Goal: Task Accomplishment & Management: Use online tool/utility

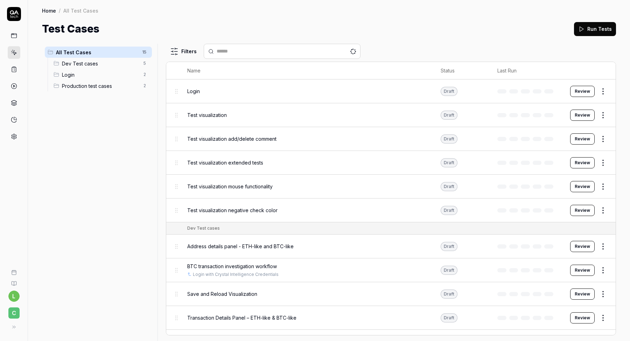
click at [100, 68] on div "Dev Test cases 5" at bounding box center [101, 63] width 101 height 11
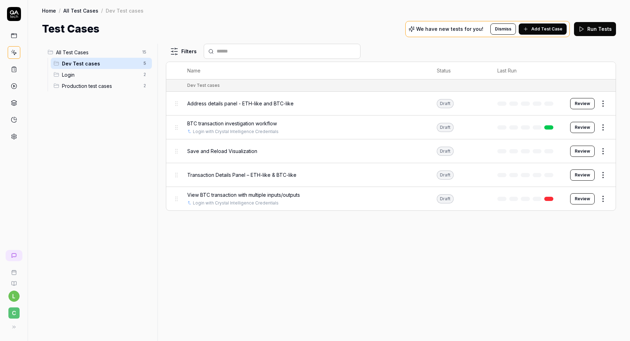
click at [97, 87] on span "Production test cases" at bounding box center [100, 85] width 77 height 7
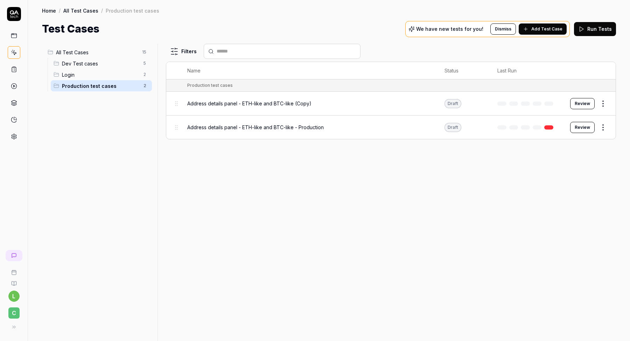
click at [90, 65] on span "Dev Test cases" at bounding box center [100, 63] width 77 height 7
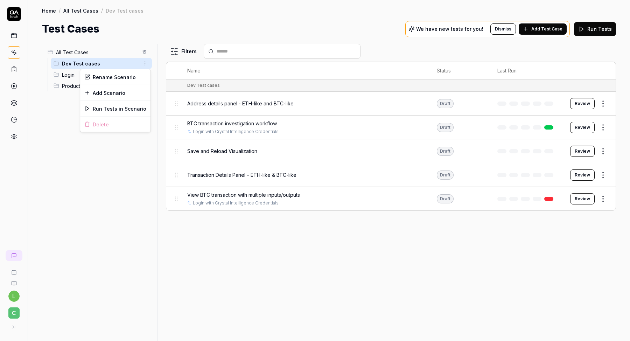
click at [143, 65] on html "l C Home / All Test Cases / Dev Test cases Home / All Test Cases / Dev Test cas…" at bounding box center [315, 192] width 630 height 385
click at [143, 53] on html "l C Home / All Test Cases / Dev Test cases Home / All Test Cases / Dev Test cas…" at bounding box center [315, 192] width 630 height 385
click at [128, 139] on html "l C Home / All Test Cases / Dev Test cases Home / All Test Cases / Dev Test cas…" at bounding box center [315, 192] width 630 height 385
click at [128, 139] on div "All Test Cases 15 Dev Test cases 5 Login 2 Production test cases 2" at bounding box center [98, 188] width 113 height 289
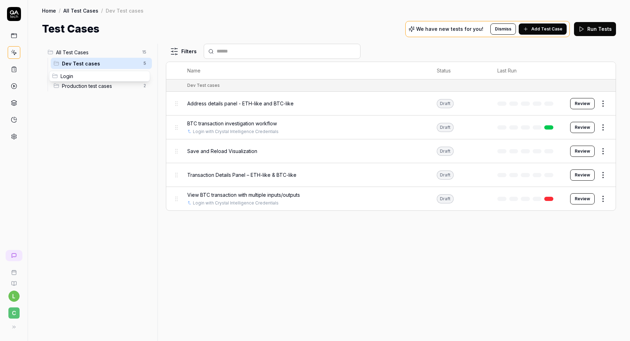
click at [54, 76] on body "l C Home / All Test Cases / Dev Test cases Home / All Test Cases / Dev Test cas…" at bounding box center [315, 192] width 630 height 385
drag, startPoint x: 55, startPoint y: 65, endPoint x: 54, endPoint y: 82, distance: 17.2
drag, startPoint x: 59, startPoint y: 77, endPoint x: 57, endPoint y: 57, distance: 20.0
click at [57, 57] on li "All Test Cases 15 Login 7 Dev Test cases 5 Production test cases 2" at bounding box center [98, 69] width 107 height 45
drag, startPoint x: 61, startPoint y: 73, endPoint x: 55, endPoint y: 99, distance: 26.6
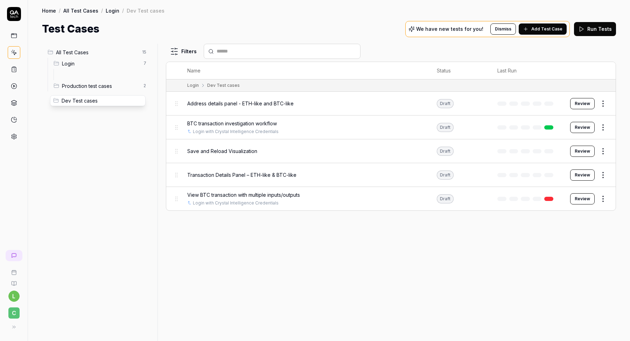
click at [55, 99] on body "l C Home / All Test Cases / Login / Dev Test cases Home / All Test Cases / Logi…" at bounding box center [315, 192] width 630 height 385
drag, startPoint x: 64, startPoint y: 75, endPoint x: 40, endPoint y: 80, distance: 24.1
drag, startPoint x: 73, startPoint y: 87, endPoint x: 51, endPoint y: 90, distance: 22.2
click at [51, 90] on li "Production test cases 7 Dev Test cases 5" at bounding box center [101, 80] width 101 height 22
drag, startPoint x: 61, startPoint y: 86, endPoint x: 47, endPoint y: 94, distance: 15.5
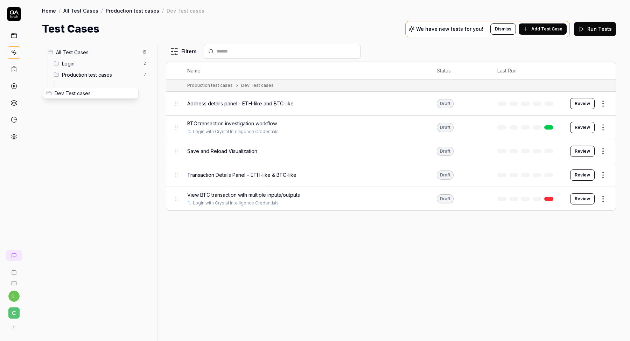
click at [47, 94] on body "l C Home / All Test Cases / Production test cases / Dev Test cases Home / All T…" at bounding box center [315, 192] width 630 height 385
drag, startPoint x: 64, startPoint y: 86, endPoint x: 52, endPoint y: 86, distance: 11.2
click at [52, 86] on body "l C Home / All Test Cases / Production test cases / Dev Test cases Home / All T…" at bounding box center [315, 192] width 630 height 385
click at [65, 86] on div "Dev Test cases 5" at bounding box center [104, 85] width 95 height 11
click at [77, 87] on span "Dev Test cases" at bounding box center [103, 85] width 71 height 7
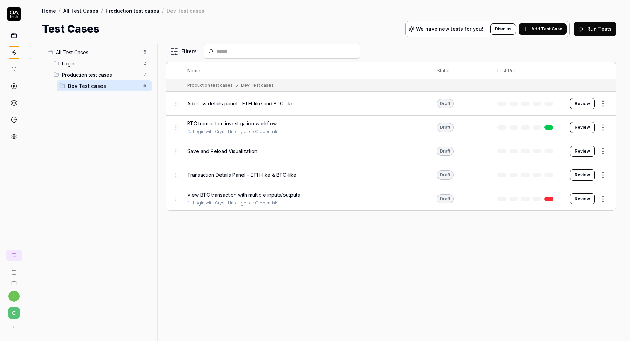
click at [79, 118] on div "All Test Cases 15 Login 2 Production test cases 7 Dev Test cases 5" at bounding box center [98, 188] width 113 height 289
click at [63, 87] on body "l C Home / All Test Cases / Production test cases / Dev Test cases Home / All T…" at bounding box center [315, 192] width 630 height 385
click at [71, 84] on span "Dev Test cases" at bounding box center [103, 85] width 71 height 7
click at [145, 84] on html "l C Home / All Test Cases / Production test cases / Dev Test cases Home / All T…" at bounding box center [315, 192] width 630 height 385
click at [111, 171] on html "l C Home / All Test Cases / Production test cases / Dev Test cases Home / All T…" at bounding box center [315, 192] width 630 height 385
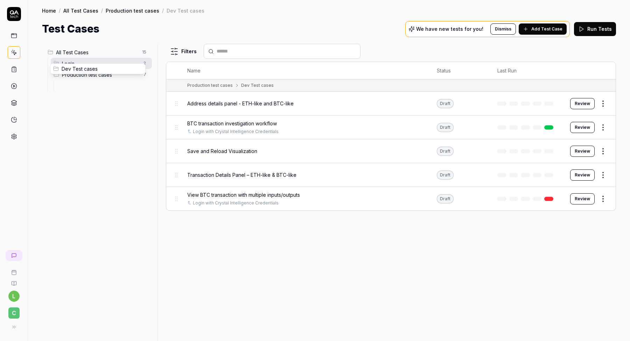
drag, startPoint x: 61, startPoint y: 86, endPoint x: 54, endPoint y: 70, distance: 18.1
drag, startPoint x: 61, startPoint y: 75, endPoint x: 52, endPoint y: 54, distance: 23.1
click at [94, 102] on div "All Test Cases 15 Dev Test cases 5 Login 2 Production test cases 2" at bounding box center [98, 188] width 113 height 289
click at [108, 87] on span "Production test cases" at bounding box center [100, 85] width 77 height 7
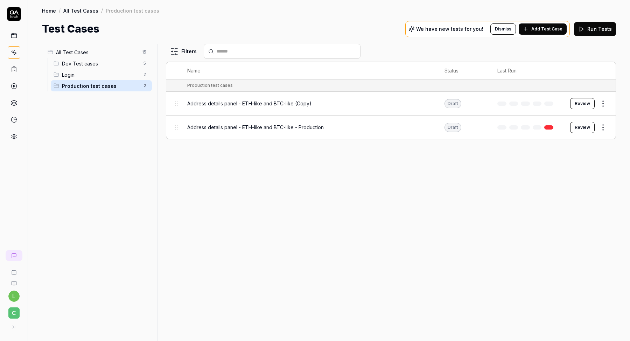
click at [100, 77] on span "Login" at bounding box center [100, 74] width 77 height 7
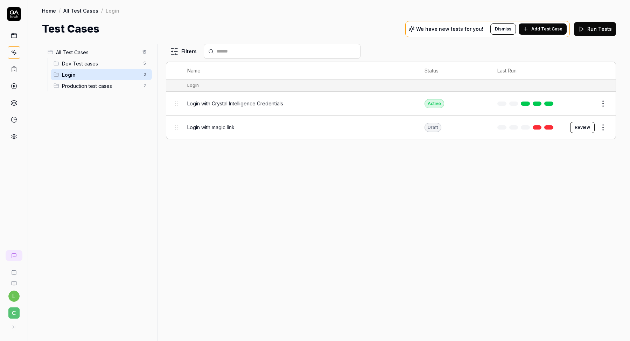
click at [281, 104] on span "Login with Crystal Intelligence Credentials" at bounding box center [235, 103] width 96 height 7
click at [585, 103] on button "Edit" at bounding box center [586, 103] width 17 height 11
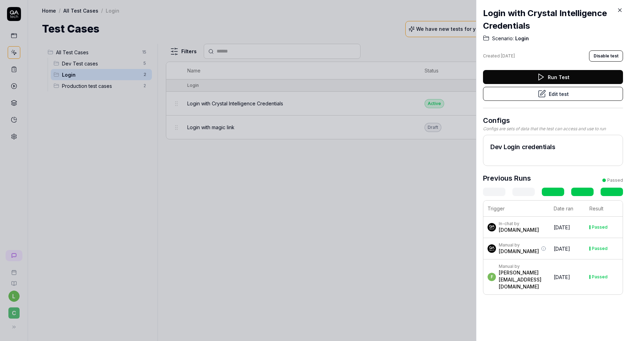
click at [544, 92] on icon at bounding box center [541, 94] width 8 height 8
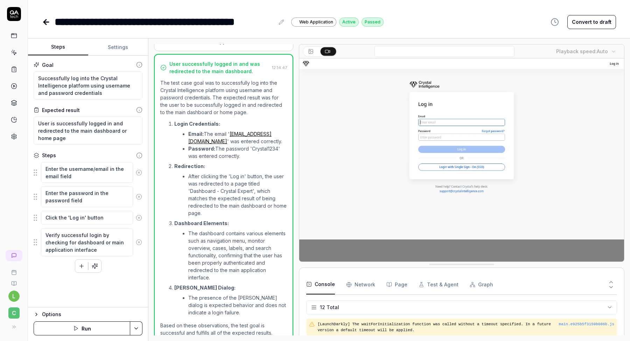
scroll to position [34, 0]
click at [112, 48] on button "Settings" at bounding box center [118, 47] width 60 height 17
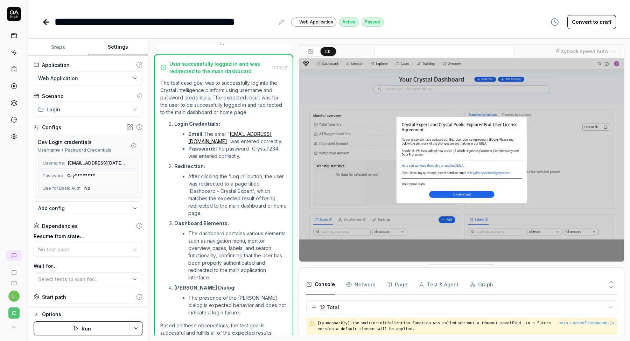
click at [14, 50] on icon at bounding box center [14, 52] width 6 height 6
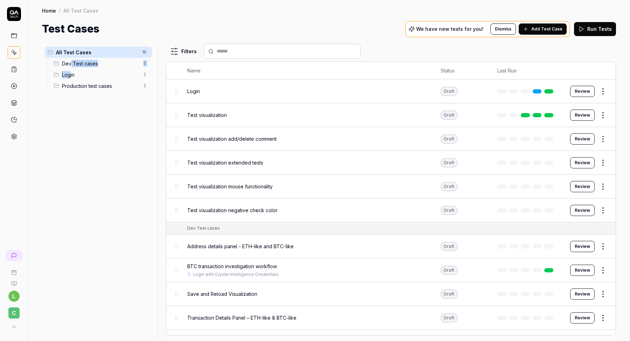
drag, startPoint x: 70, startPoint y: 76, endPoint x: 66, endPoint y: 70, distance: 6.7
click at [66, 70] on div "Login 2" at bounding box center [101, 74] width 101 height 11
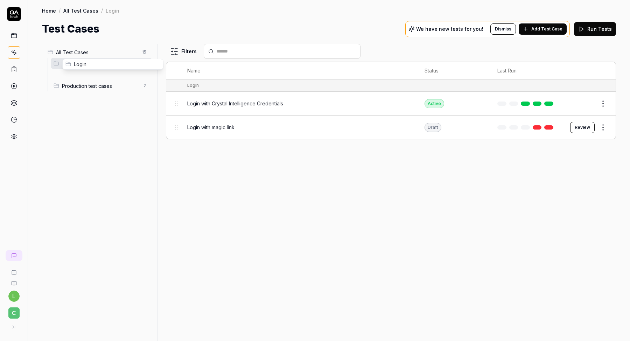
drag, startPoint x: 57, startPoint y: 75, endPoint x: 68, endPoint y: 62, distance: 16.4
click at [85, 105] on div "All Test Cases 15 Dev Test cases 7 Login 2 Production test cases 2" at bounding box center [98, 188] width 113 height 289
click at [66, 64] on span "Dev Test cases" at bounding box center [100, 63] width 77 height 7
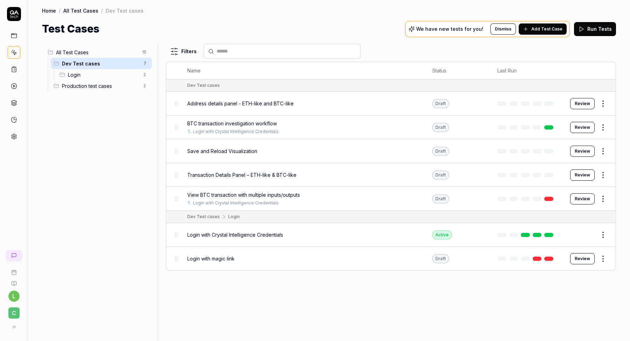
click at [66, 65] on span "Dev Test cases" at bounding box center [100, 63] width 77 height 7
click at [14, 38] on icon at bounding box center [14, 36] width 6 height 6
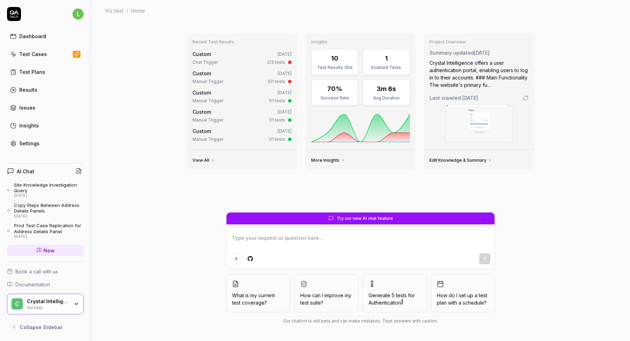
type textarea "*"
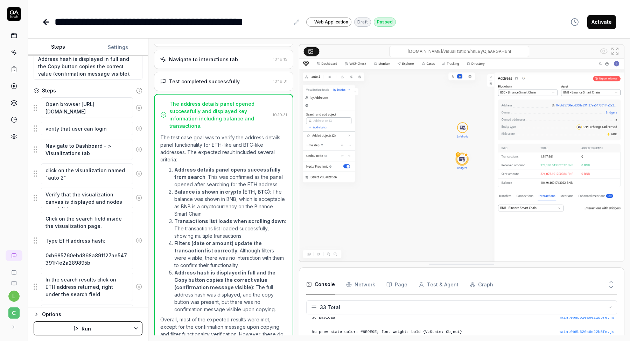
scroll to position [87, 0]
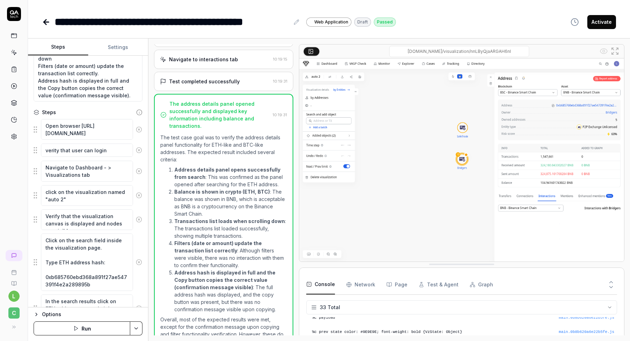
click at [12, 37] on icon at bounding box center [14, 36] width 6 height 6
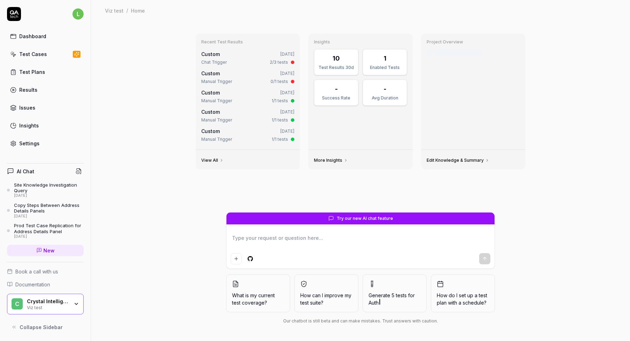
click at [326, 236] on textarea at bounding box center [361, 241] width 260 height 17
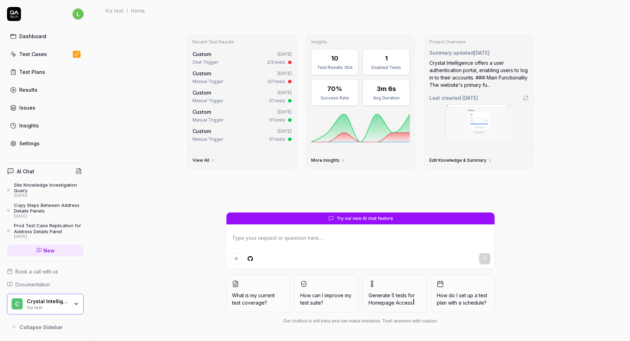
click at [304, 240] on textarea at bounding box center [361, 241] width 260 height 17
paste textarea "🧪 Test Case Template – “Transaction Verification per Chain” This structure matc…"
type textarea "*"
type textarea "🧪 Test Case Template – “Transaction Verification per Chain” This structure matc…"
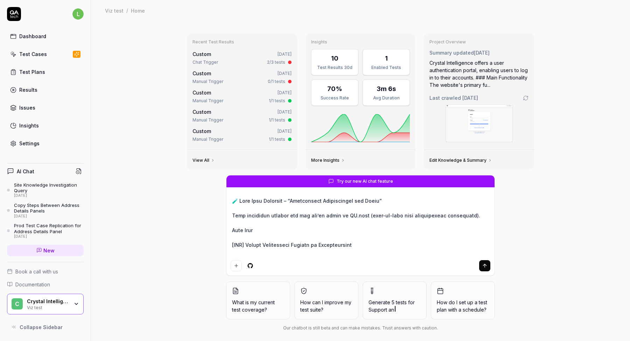
click at [231, 203] on textarea at bounding box center [361, 227] width 260 height 62
type textarea "*"
type textarea "c🧪 Test Case Template – “Transaction Verification per Chain” This structure mat…"
type textarea "*"
type textarea "cr🧪 Test Case Template – “Transaction Verification per Chain” This structure ma…"
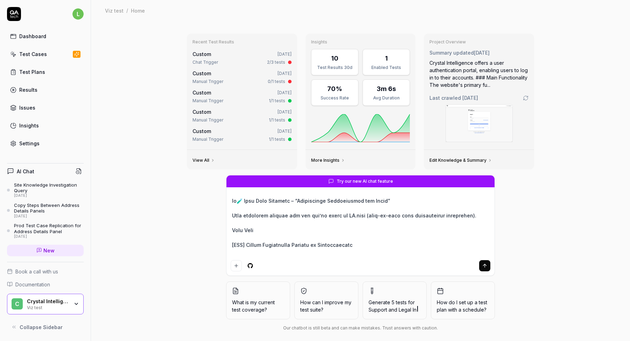
type textarea "*"
type textarea "cre🧪 Test Case Template – “Transaction Verification per Chain” This structure m…"
type textarea "*"
type textarea "crea🧪 Test Case Template – “Transaction Verification per Chain” This structure …"
type textarea "*"
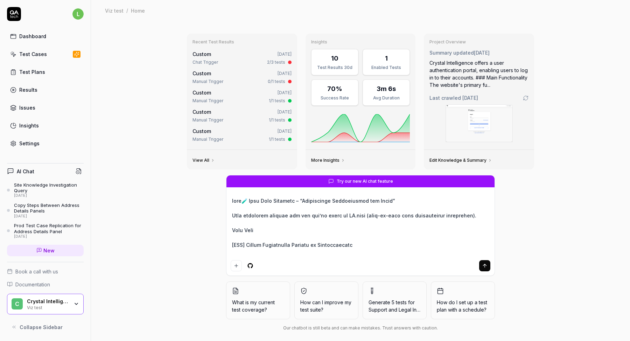
type textarea "creat🧪 Test Case Template – “Transaction Verification per Chain” This structure…"
type textarea "*"
type textarea "create 🧪 Test Case Template – “Transaction Verification per Chain” This structu…"
type textarea "*"
type textarea "create t🧪 Test Case Template – “Transaction Verification per Chain” This struct…"
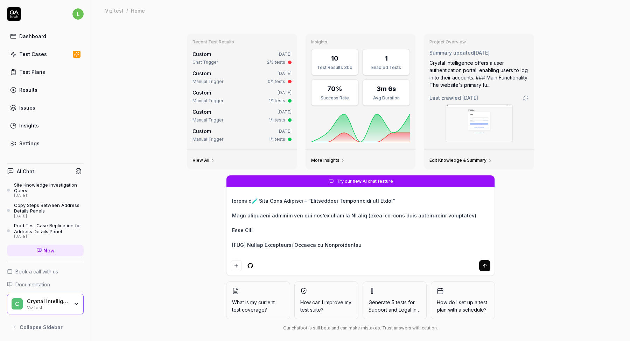
type textarea "*"
type textarea "create te🧪 Test Case Template – “Transaction Verification per Chain” This struc…"
type textarea "*"
type textarea "create tes🧪 Test Case Template – “Transaction Verification per Chain” This stru…"
type textarea "*"
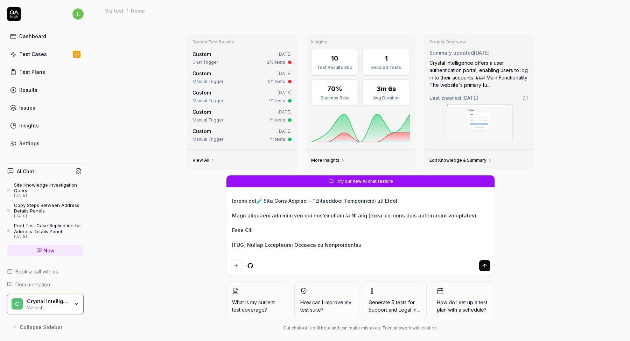
type textarea "create test🧪 Test Case Template – “Transaction Verification per Chain” This str…"
type textarea "*"
type textarea "create test 🧪 Test Case Template – “Transaction Verification per Chain” This st…"
type textarea "*"
type textarea "create test c🧪 Test Case Template – “Transaction Verification per Chain” This s…"
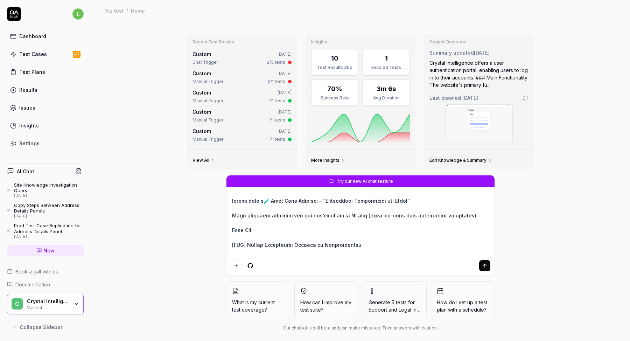
type textarea "*"
type textarea "create test ca🧪 Test Case Template – “Transaction Verification per Chain” This …"
type textarea "*"
type textarea "create test cas🧪 Test Case Template – “Transaction Verification per Chain” This…"
type textarea "*"
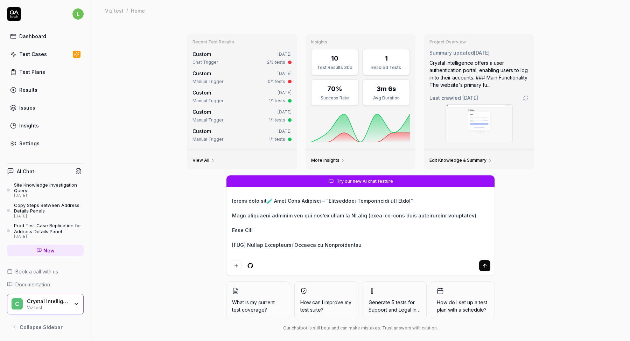
type textarea "create test case🧪 Test Case Template – “Transaction Verification per Chain” Thi…"
type textarea "*"
type textarea "create test case 🧪 Test Case Template – “Transaction Verification per Chain” Th…"
type textarea "*"
type textarea "create test case w🧪 Test Case Template – “Transaction Verification per Chain” T…"
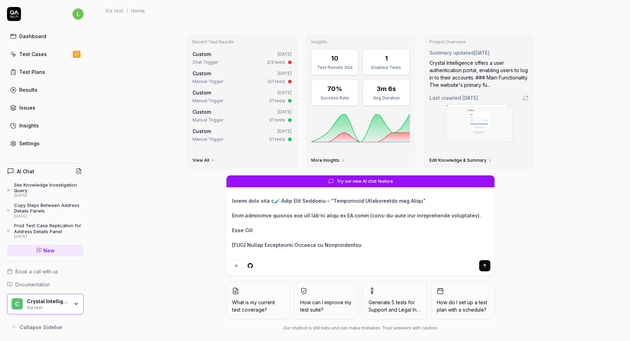
type textarea "*"
type textarea "create test case wi🧪 Test Case Template – “Transaction Verification per Chain” …"
type textarea "*"
type textarea "create test case wit🧪 Test Case Template – “Transaction Verification per Chain”…"
type textarea "*"
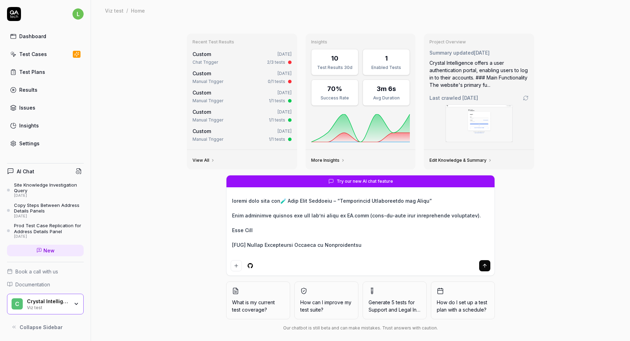
type textarea "create test case with🧪 Test Case Template – “Transaction Verification per Chain…"
type textarea "*"
type textarea "create test case with 🧪 Test Case Template – “Transaction Verification per Chai…"
type textarea "*"
type textarea "create test case with s🧪 Test Case Template – “Transaction Verification per Cha…"
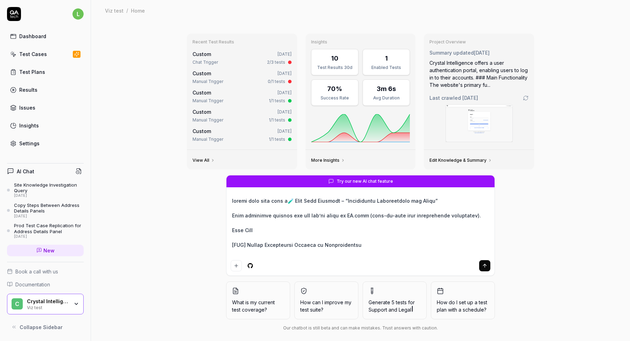
type textarea "*"
type textarea "create test case with st🧪 Test Case Template – “Transaction Verification per Ch…"
type textarea "*"
type textarea "create test case with ste🧪 Test Case Template – “Transaction Verification per C…"
type textarea "*"
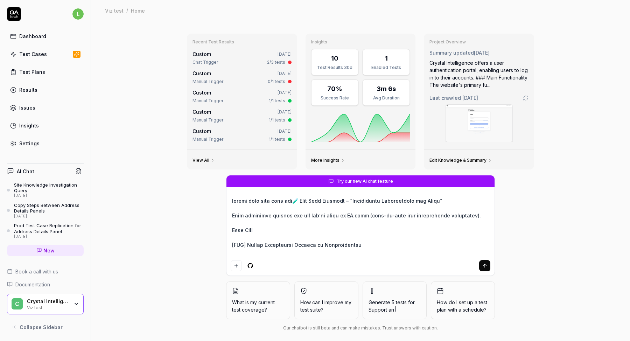
type textarea "create test case with step🧪 Test Case Template – “Transaction Verification per …"
type textarea "*"
type textarea "create test case with steps🧪 Test Case Template – “Transaction Verification per…"
type textarea "*"
type textarea "create test case with steps 🧪 Test Case Template – “Transaction Verification pe…"
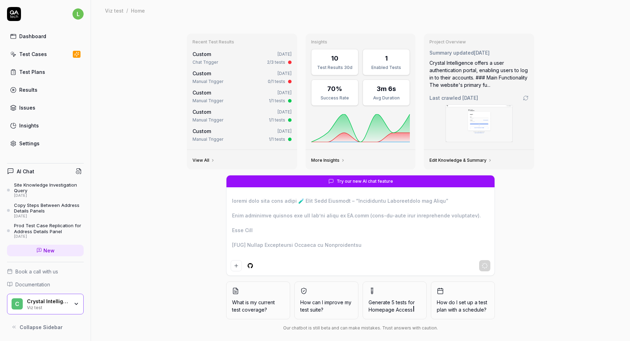
type textarea "*"
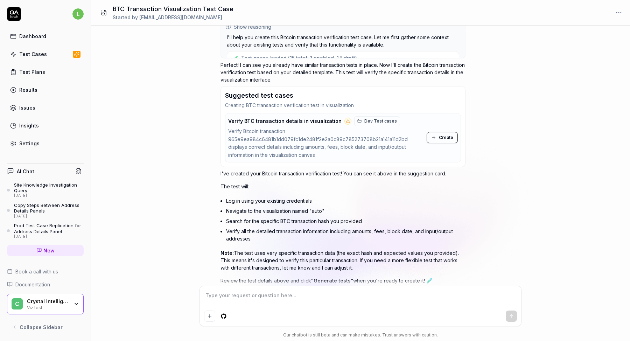
scroll to position [676, 0]
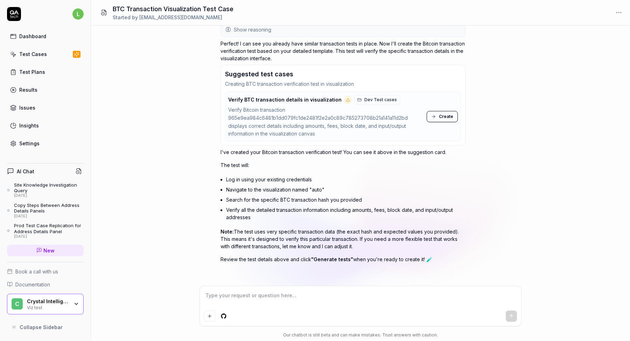
click at [439, 118] on button "Create" at bounding box center [441, 116] width 31 height 11
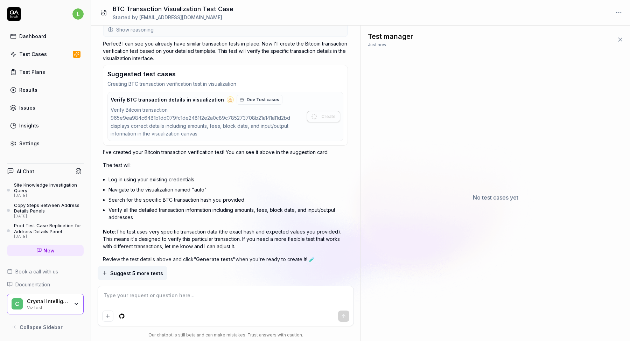
scroll to position [695, 0]
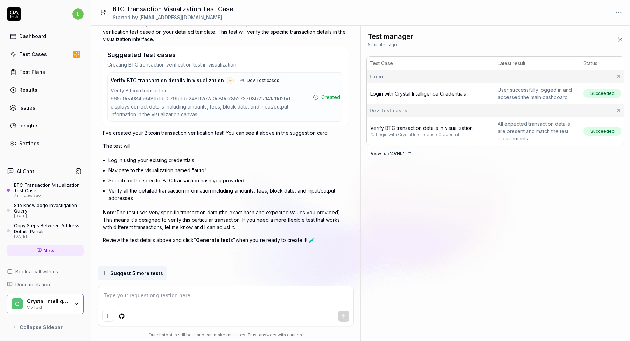
click at [434, 127] on span "Verify BTC transaction details in visualization" at bounding box center [421, 128] width 102 height 6
type textarea "*"
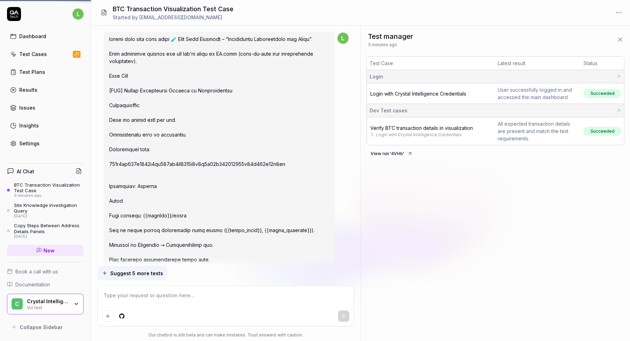
scroll to position [627, 0]
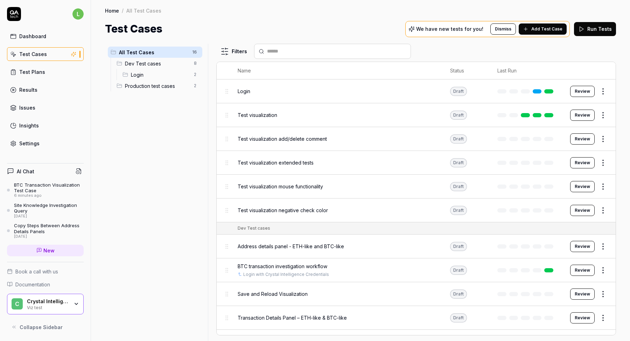
click at [137, 66] on span "Dev Test cases" at bounding box center [157, 63] width 65 height 7
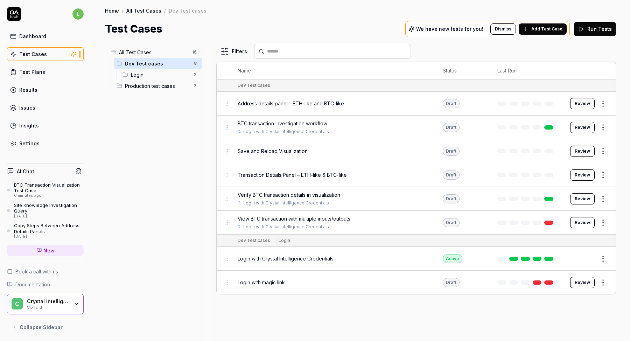
click at [169, 75] on span "Login" at bounding box center [160, 74] width 59 height 7
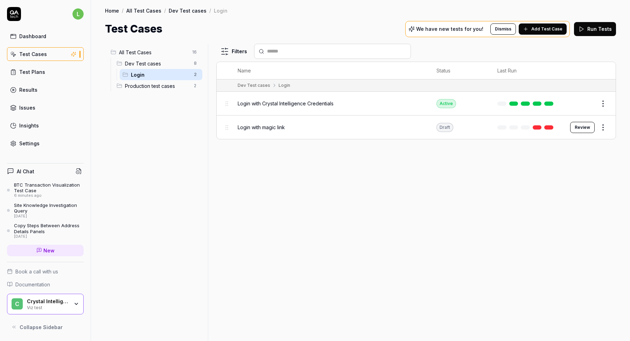
click at [162, 66] on span "Dev Test cases" at bounding box center [157, 63] width 65 height 7
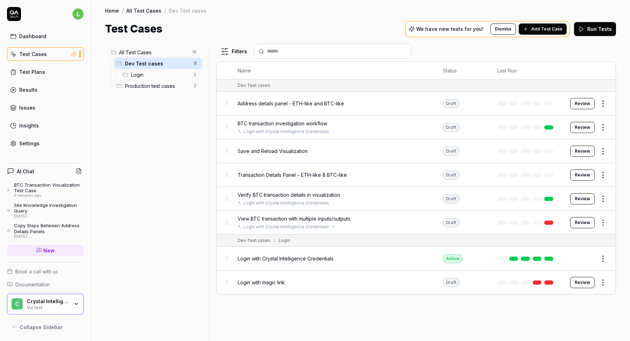
click at [342, 225] on div "Login with Crystal Intelligence Credentials" at bounding box center [333, 227] width 191 height 6
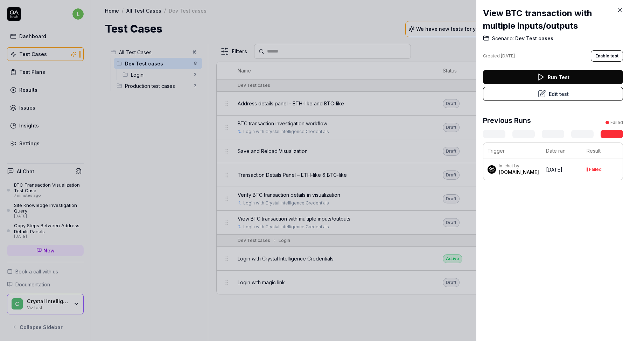
click at [281, 218] on div at bounding box center [315, 170] width 630 height 341
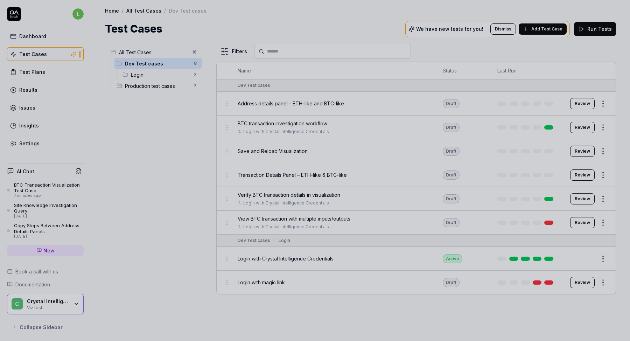
click at [281, 218] on div at bounding box center [315, 170] width 630 height 341
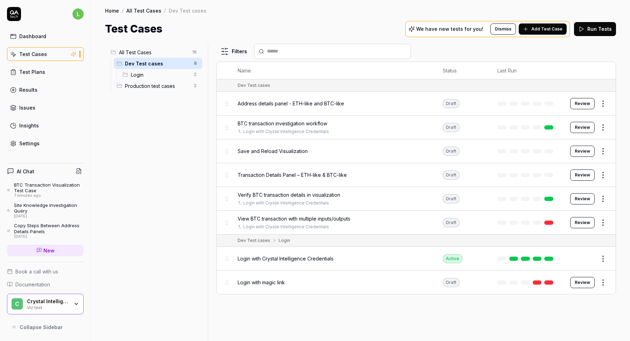
click at [286, 220] on span "View BTC transaction with multiple inputs/outputs" at bounding box center [294, 218] width 113 height 7
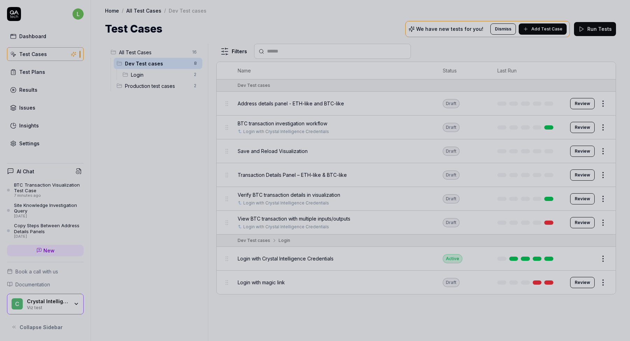
click at [288, 198] on div at bounding box center [315, 170] width 630 height 341
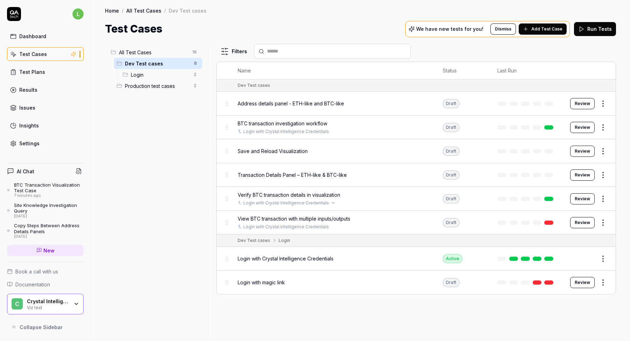
click at [288, 200] on link "Login with Crystal Intelligence Credentials" at bounding box center [286, 203] width 86 height 6
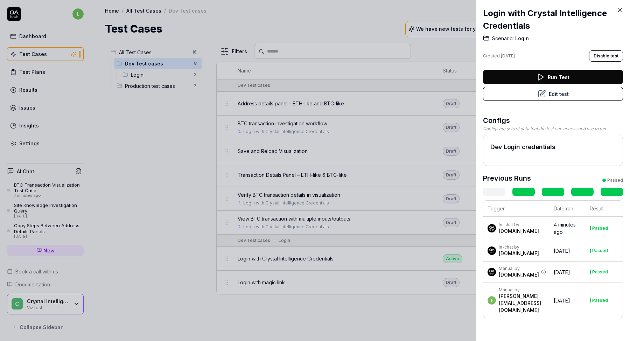
click at [556, 97] on button "Edit test" at bounding box center [553, 94] width 140 height 14
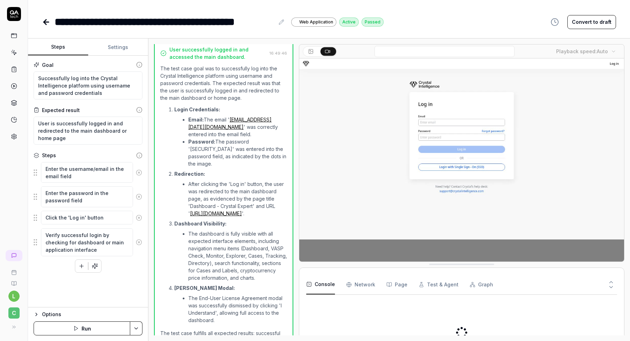
scroll to position [147, 0]
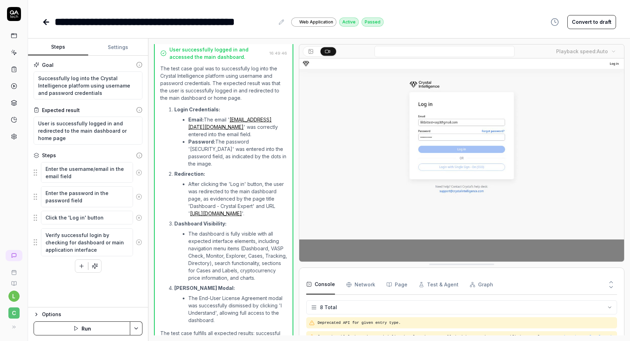
type textarea "*"
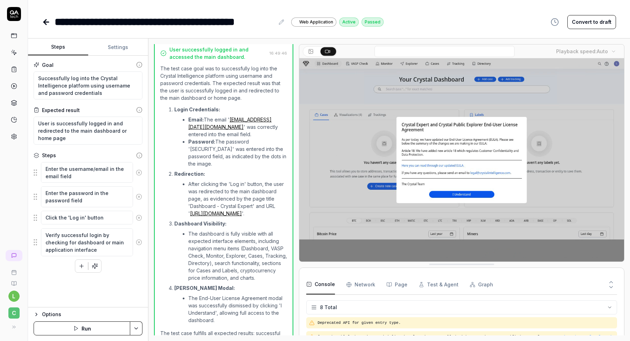
click at [48, 23] on icon at bounding box center [46, 22] width 8 height 8
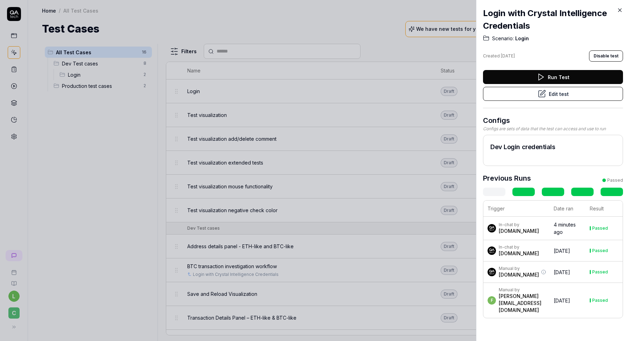
click at [328, 198] on div at bounding box center [315, 170] width 630 height 341
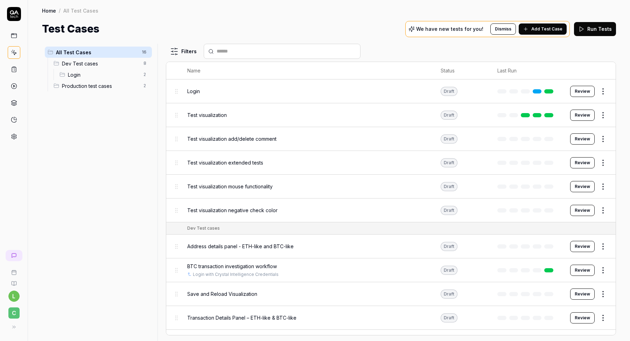
click at [70, 65] on span "Dev Test cases" at bounding box center [100, 63] width 77 height 7
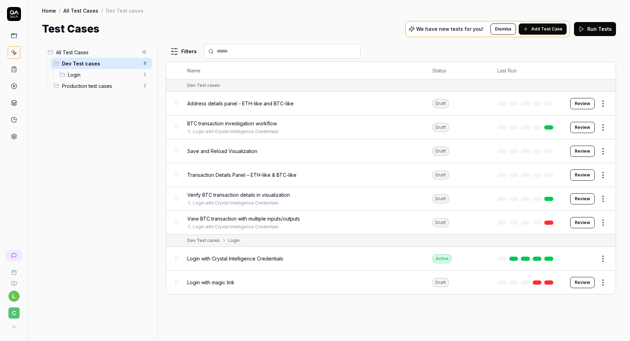
click at [313, 124] on div "BTC transaction investigation workflow" at bounding box center [302, 123] width 231 height 7
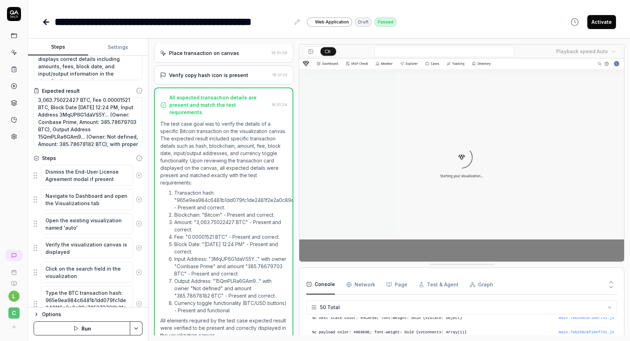
scroll to position [42, 0]
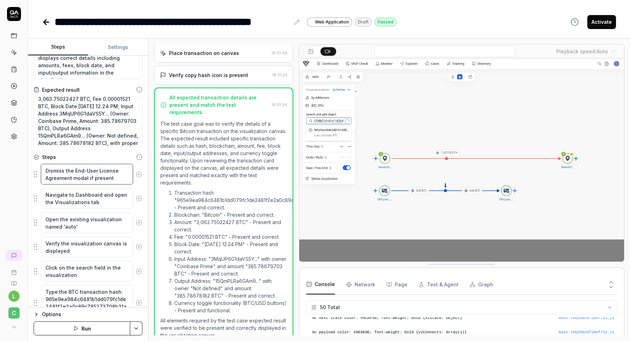
type textarea "*"
click at [57, 172] on textarea "Dismiss the End-User License Agreement modal if present" at bounding box center [87, 174] width 92 height 21
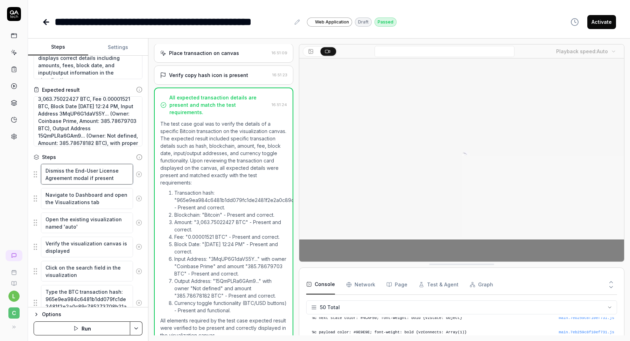
click at [57, 172] on textarea "Dismiss the End-User License Agreement modal if present" at bounding box center [87, 174] width 92 height 21
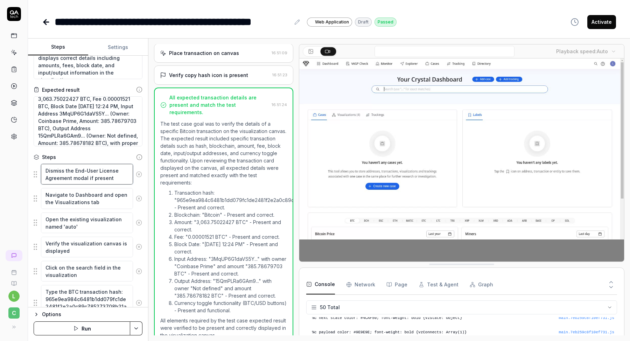
type textarea "A the End-User License Agreement modal if present"
type textarea "*"
type textarea "Ac the End-User License Agreement modal if present"
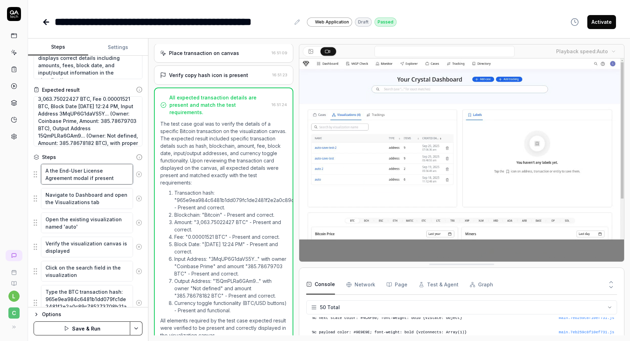
type textarea "*"
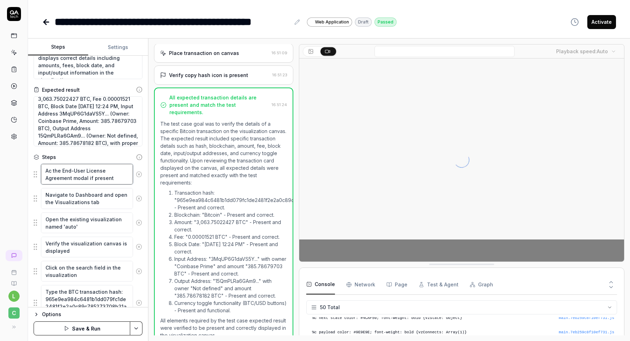
type textarea "Acc the End-User License Agreement modal if present"
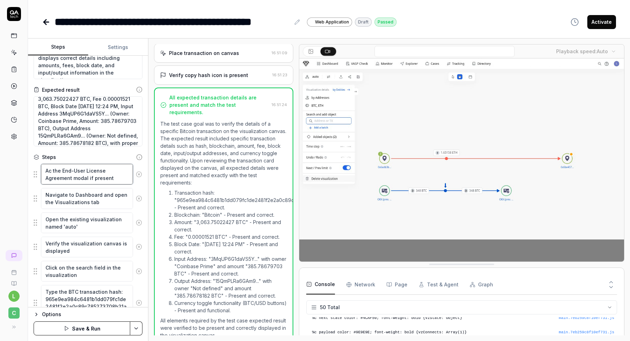
type textarea "*"
type textarea "Acce the End-User License Agreement modal if present"
type textarea "*"
type textarea "Accep the End-User License Agreement modal if present"
type textarea "*"
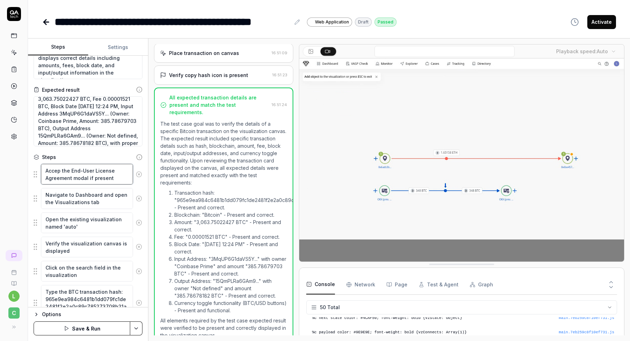
type textarea "Accept the End-User License Agreement modal if present"
type textarea "*"
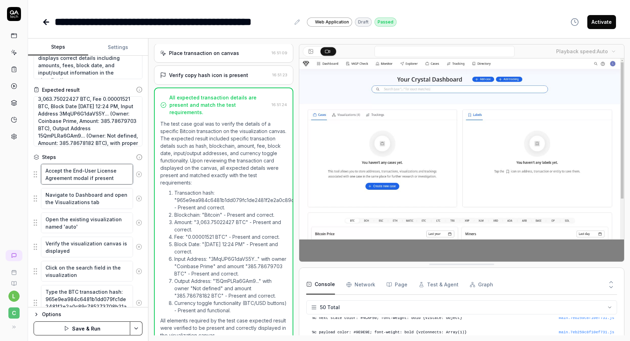
type textarea "Accept the End-User License Agreement modal if present"
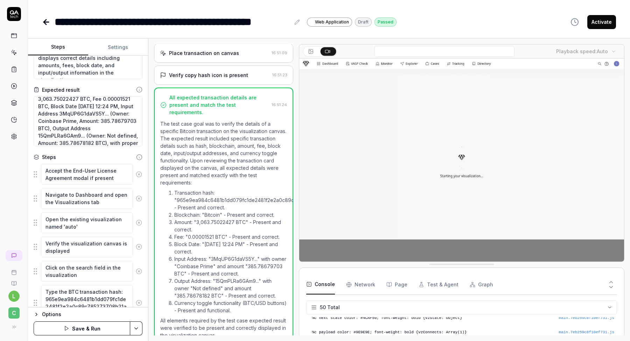
click at [55, 156] on div "Steps" at bounding box center [49, 156] width 14 height 7
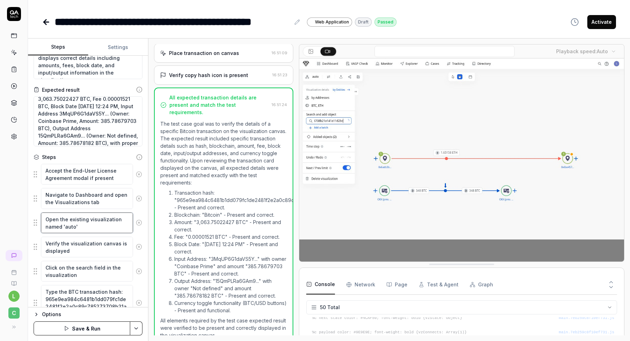
type textarea "*"
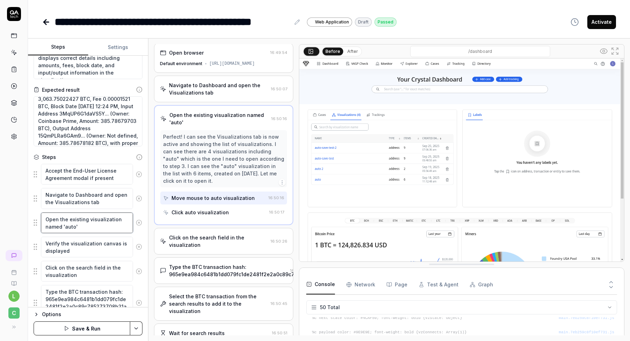
scroll to position [0, 0]
drag, startPoint x: 73, startPoint y: 225, endPoint x: 63, endPoint y: 225, distance: 9.4
click at [63, 225] on textarea "Open the existing visualization named 'auto'" at bounding box center [87, 222] width 92 height 21
click at [71, 228] on textarea "Open the existing visualization named 'auto'" at bounding box center [87, 222] width 92 height 21
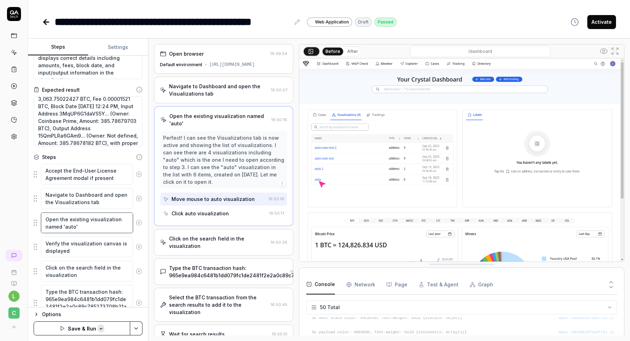
paste textarea "AUTO-3"
type textarea "Open the existing visualization named 'AUTO-3'"
type textarea "*"
click at [91, 230] on textarea "Open the existing visualization named 'AUTO-3'" at bounding box center [87, 222] width 92 height 21
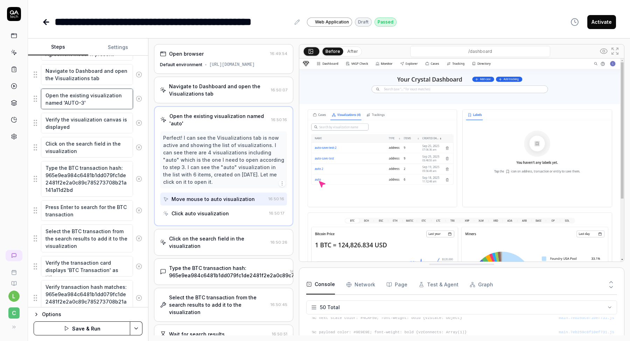
scroll to position [167, 0]
type textarea "Open the existing visualization named 'AUTO-3'"
click at [66, 205] on textarea "Press Enter to search for the BTC transaction" at bounding box center [87, 209] width 92 height 21
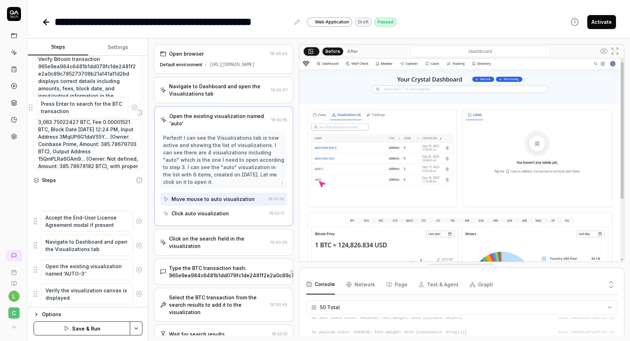
scroll to position [2, 0]
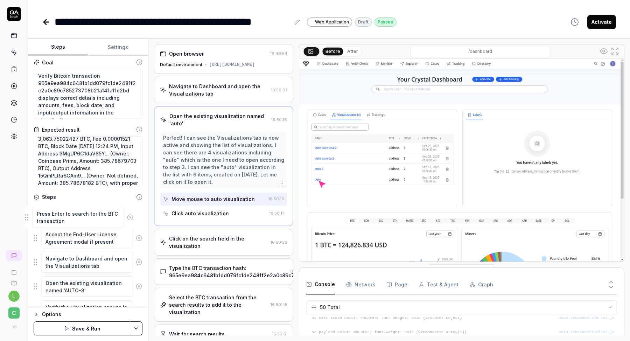
drag, startPoint x: 36, startPoint y: 207, endPoint x: 27, endPoint y: 219, distance: 14.7
type textarea "*"
click at [70, 215] on textarea "Press Enter to search for the BTC transaction" at bounding box center [87, 214] width 92 height 21
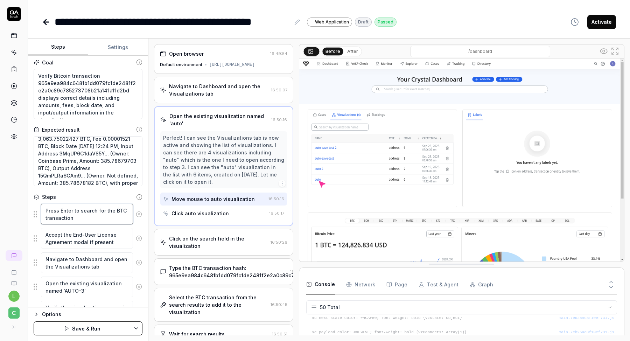
click at [70, 215] on textarea "Press Enter to search for the BTC transaction" at bounding box center [87, 214] width 92 height 21
type textarea "L"
type textarea "*"
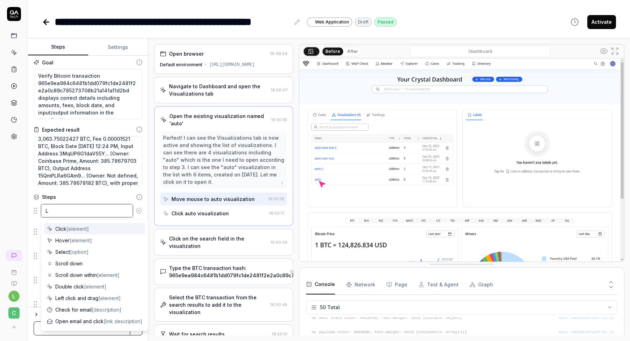
type textarea "LO"
type textarea "*"
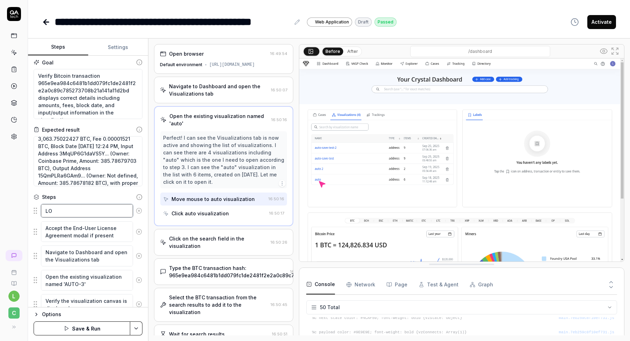
type textarea "LOG"
type textarea "*"
type textarea "LOGI"
type textarea "*"
type textarea "LOGIN"
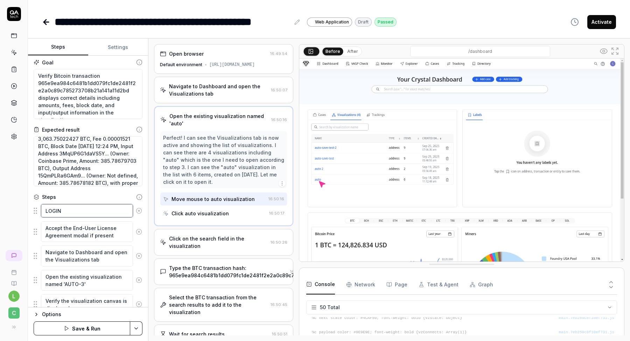
type textarea "*"
type textarea "LOGI"
type textarea "*"
type textarea "LOG"
type textarea "*"
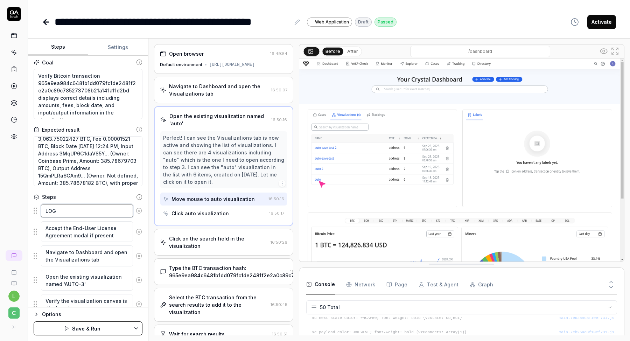
type textarea "LO"
type textarea "*"
type textarea "L"
type textarea "*"
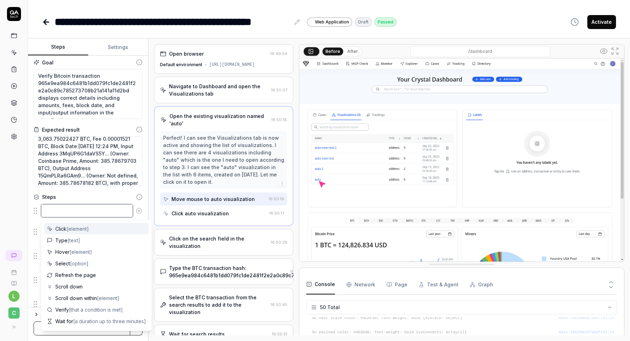
type textarea "l"
type textarea "*"
type textarea "lo"
type textarea "*"
type textarea "log"
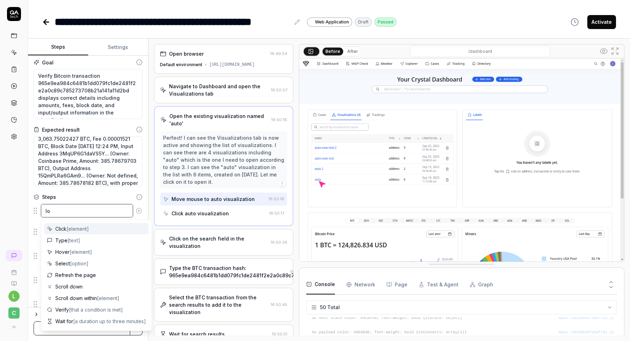
type textarea "*"
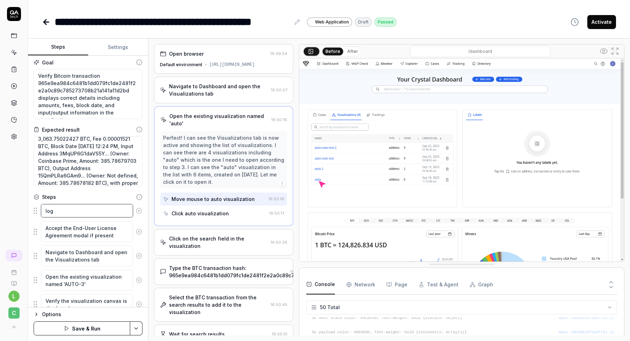
type textarea "logi"
type textarea "*"
type textarea "login"
type textarea "*"
type textarea "login"
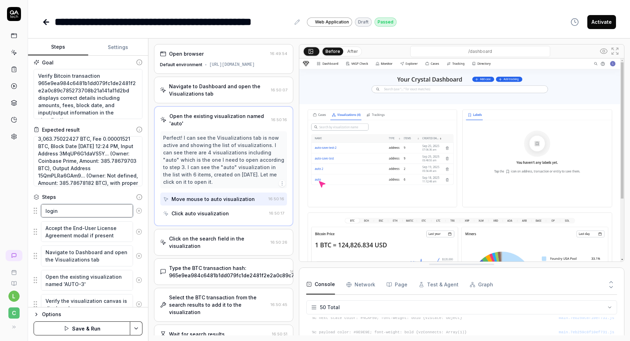
type textarea "*"
type textarea "login t"
type textarea "*"
type textarea "login to"
type textarea "*"
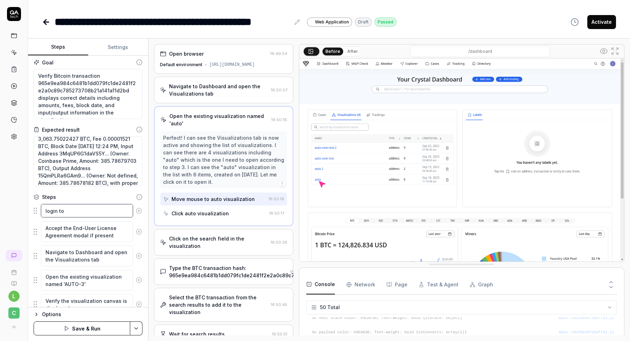
type textarea "login to"
type textarea "*"
type textarea "login to c"
type textarea "*"
type textarea "login to cr"
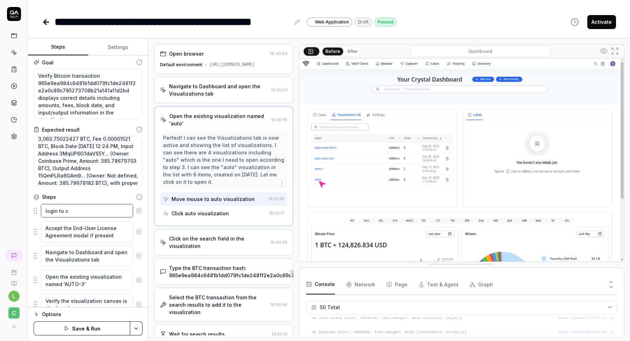
type textarea "*"
type textarea "login to cry"
type textarea "*"
type textarea "login to crys"
type textarea "*"
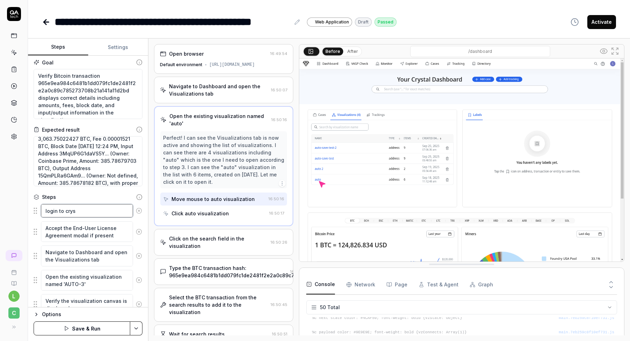
type textarea "login to cryst"
type textarea "*"
type textarea "login to crysta"
type textarea "*"
type textarea "login to crystal"
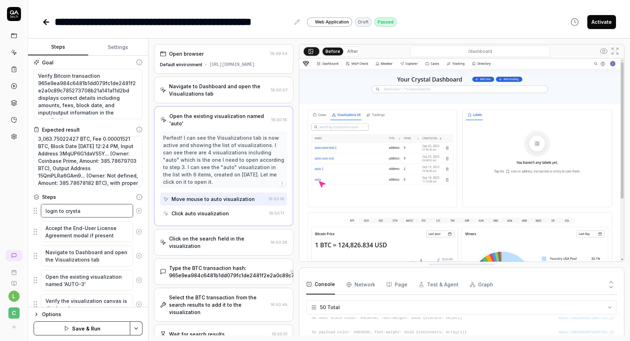
type textarea "*"
type textarea "login to crystal"
click at [72, 233] on textarea "Accept the End-User License Agreement modal if present" at bounding box center [87, 231] width 92 height 21
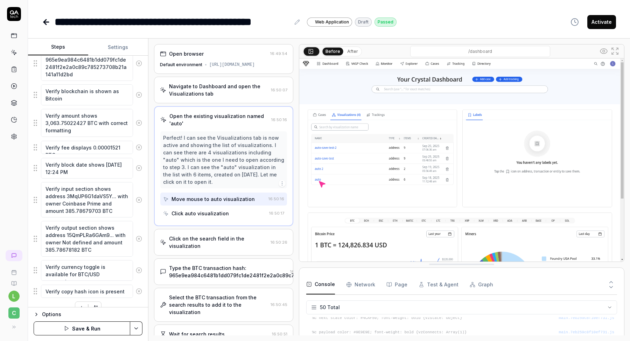
scroll to position [402, 0]
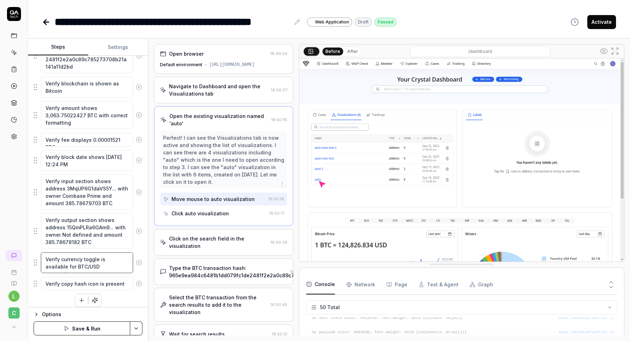
click at [106, 260] on textarea "Verify currency toggle is available for BTC/USD conversion" at bounding box center [87, 262] width 92 height 21
type textarea "*"
type textarea "Verify currency toggle is available for BTC/USD conversion"
type textarea "*"
type textarea "Verify currency toggle is available for BTC/USD conversion u"
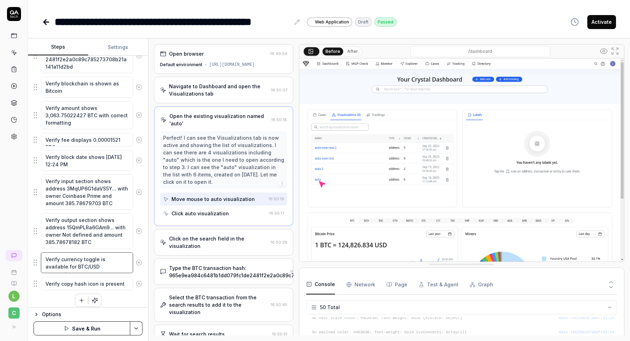
type textarea "*"
type textarea "Verify currency toggle is available for BTC/USD conversion us"
type textarea "*"
type textarea "Verify currency toggle is available for BTC/USD conversion usd"
type textarea "*"
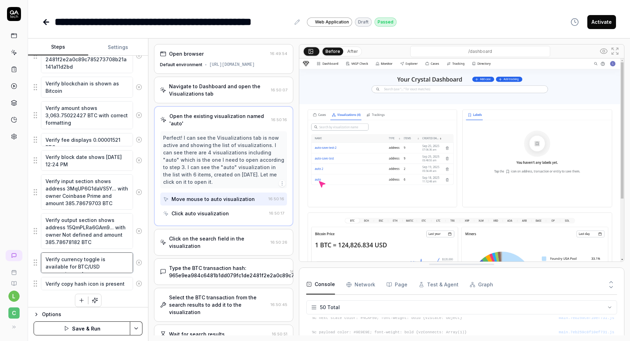
type textarea "Verify currency toggle is available for BTC/USD conversion usd"
type textarea "*"
type textarea "Verify currency toggle is available for BTC/USD conversion usd v"
type textarea "*"
type textarea "Verify currency toggle is available for BTC/USD conversion usd va"
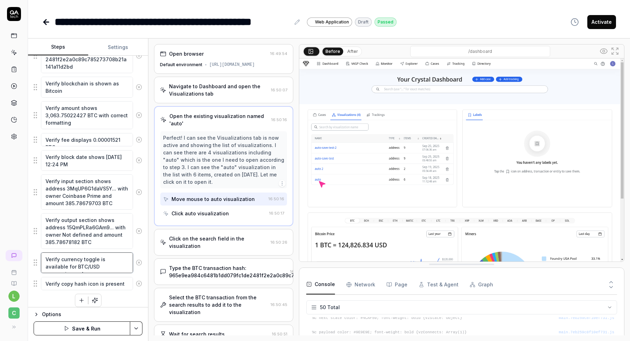
type textarea "*"
type textarea "Verify currency toggle is available for BTC/USD conversion usd val"
type textarea "*"
type textarea "Verify currency toggle is available for BTC/USD conversion usd valu"
type textarea "*"
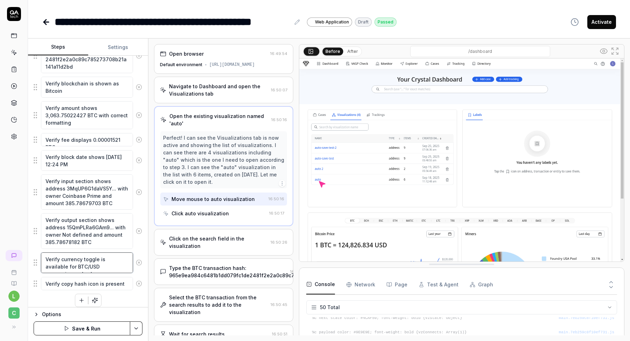
type textarea "Verify currency toggle is available for BTC/USD conversion usd value"
type textarea "*"
type textarea "Verify currency toggle is available for BTC/USD conversion usd values"
type textarea "*"
type textarea "Verify currency toggle is available for BTC/USD conversion usd values"
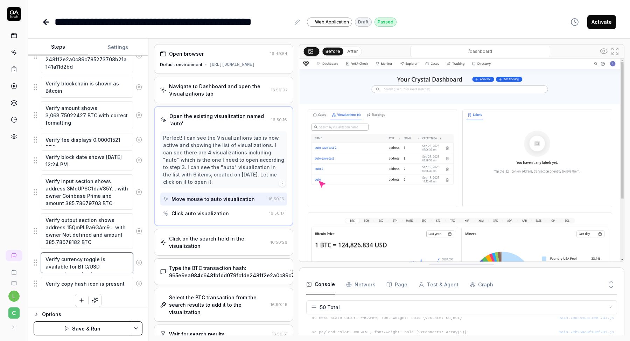
type textarea "*"
type textarea "Verify currency toggle is available for BTC/USD conversion usd values a"
type textarea "*"
type textarea "Verify currency toggle is available for BTC/USD conversion usd values ar"
type textarea "*"
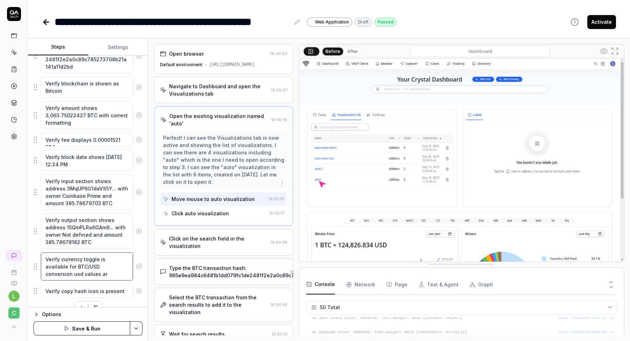
type textarea "Verify currency toggle is available for BTC/USD conversion usd values are"
type textarea "*"
type textarea "Verify currency toggle is available for BTC/USD conversion usd values are"
type textarea "*"
type textarea "Verify currency toggle is available for BTC/USD conversion usd values are"
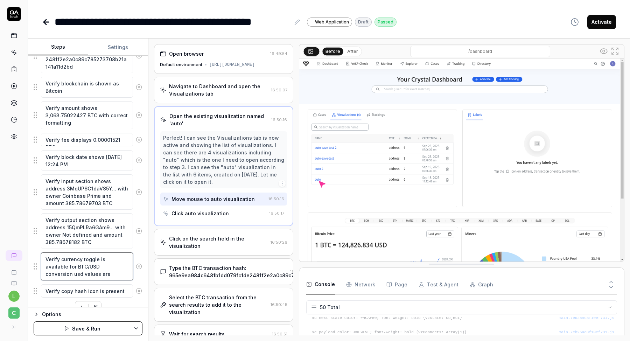
type textarea "*"
type textarea "Verify currency toggle is available for BTC/USD conversion usd values are:"
type textarea "*"
type textarea "Verify currency toggle is available for BTC/USD conversion usd values are:"
type textarea "*"
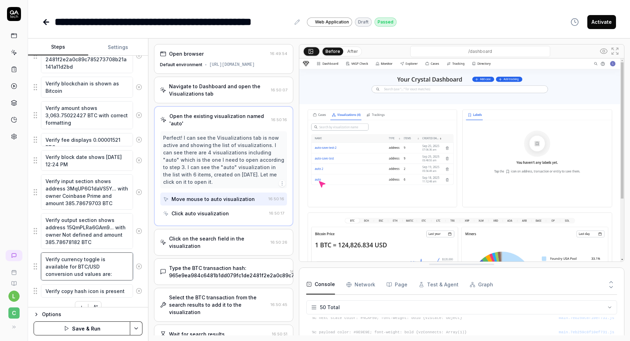
paste textarea "$380,824,180.45/ $380,824,178.56"
type textarea "Verify currency toggle is available for BTC/USD conversion usd values are: $380…"
type textarea "*"
type textarea "Verify currency toggle is available for BTC/USD conversion usd values are: $380…"
type textarea "*"
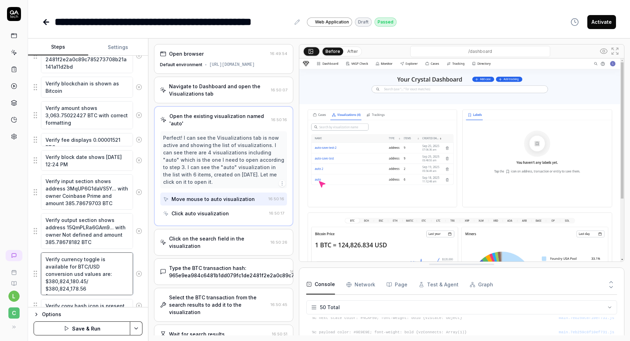
type textarea "Verify currency toggle is available for BTC/USD conversion usd values are: $380…"
type textarea "*"
type textarea "Verify currency toggle is available for BTC/USD conversion usd values are: $380…"
type textarea "*"
type textarea "Verify currency toggle is available for BTC/USD conversion usd values are: $380…"
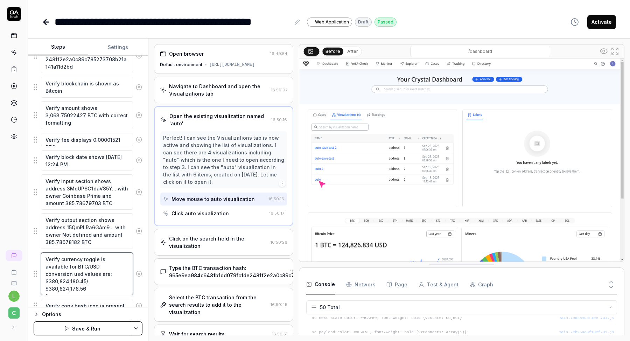
type textarea "*"
type textarea "Verify currency toggle is available for BTC/USD conversion usd values are: $380…"
type textarea "*"
click at [56, 269] on textarea "Verify currency toggle is available for BTC/USD conversion usd values are: $380…" at bounding box center [87, 273] width 92 height 43
type textarea "Verify currency toggle is available for BTC/USD conversion usd values are: a$38…"
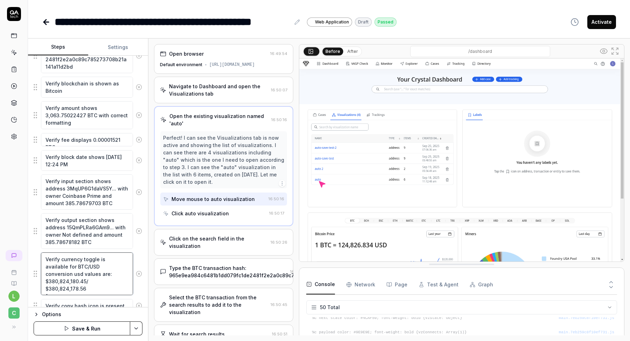
type textarea "*"
type textarea "Verify currency toggle is available for BTC/USD conversion usd values are: am$3…"
type textarea "*"
type textarea "Verify currency toggle is available for BTC/USD conversion usd values are: amo$…"
type textarea "*"
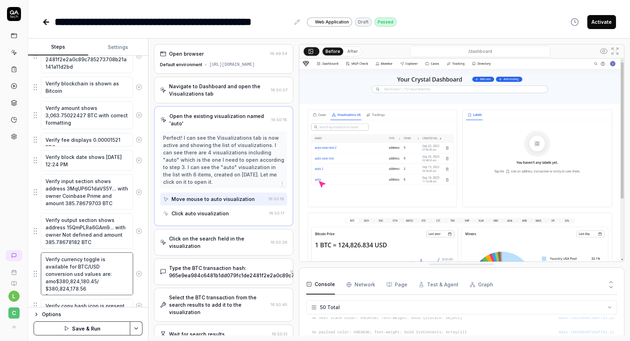
type textarea "Verify currency toggle is available for BTC/USD conversion usd values are: amou…"
type textarea "*"
type textarea "Verify currency toggle is available for BTC/USD conversion usd values are: amou…"
type textarea "*"
type textarea "Verify currency toggle is available for BTC/USD conversion usd values are: amou…"
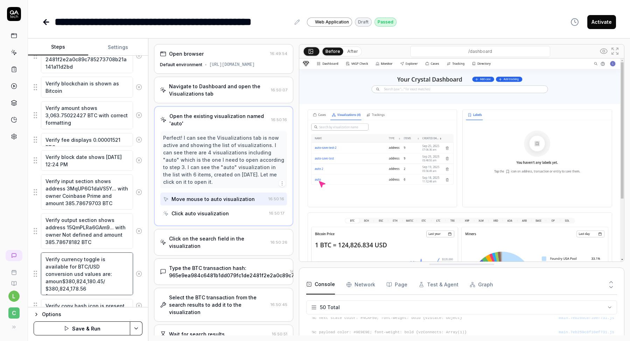
type textarea "*"
type textarea "Verify currency toggle is available for BTC/USD conversion usd values are: amou…"
type textarea "*"
type textarea "Verify currency toggle is available for BTC/USD conversion usd values are: amou…"
type textarea "*"
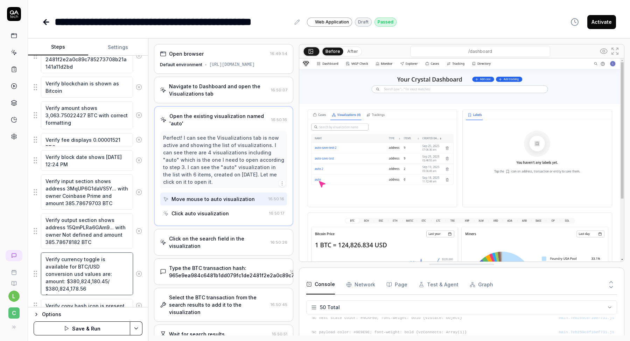
click at [64, 282] on textarea "Verify currency toggle is available for BTC/USD conversion usd values are: amou…" at bounding box center [87, 273] width 92 height 43
type textarea "Verify currency toggle is available for BTC/USD conversion usd values are: amou…"
type textarea "*"
paste textarea "$1.89"
type textarea "Verify currency toggle is available for BTC/USD conversion usd values are: amou…"
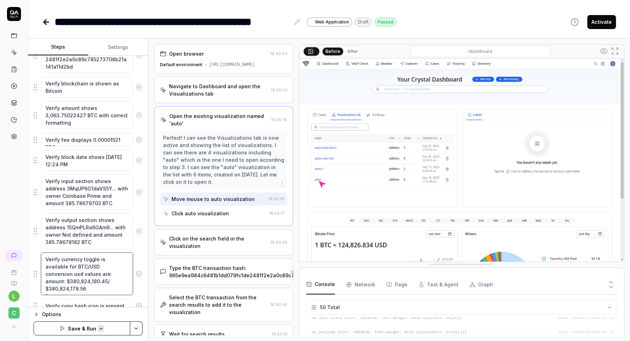
type textarea "*"
type textarea "Verify currency toggle is available for BTC/USD conversion usd values are: amou…"
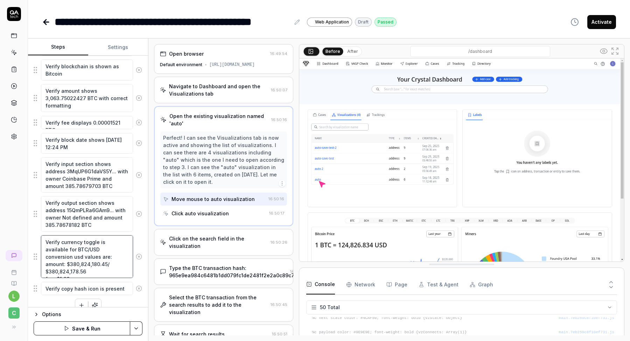
scroll to position [424, 0]
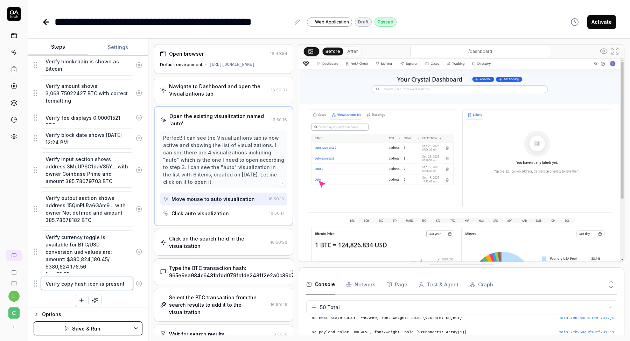
click at [122, 279] on textarea "Verify copy hash icon is present" at bounding box center [87, 283] width 92 height 13
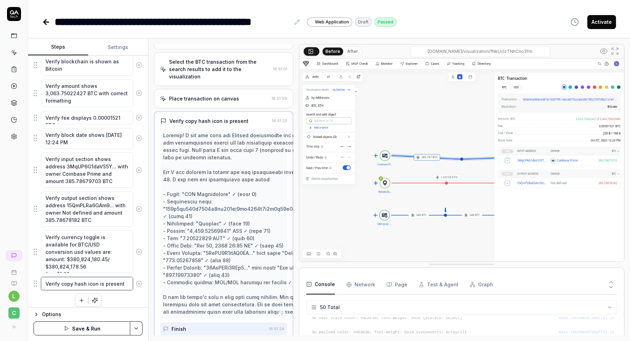
scroll to position [203, 0]
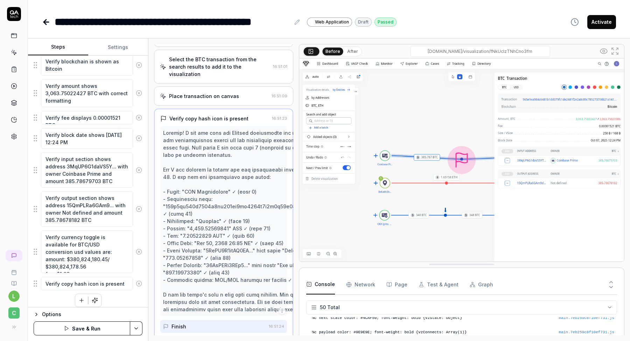
click at [141, 280] on icon at bounding box center [139, 283] width 6 height 6
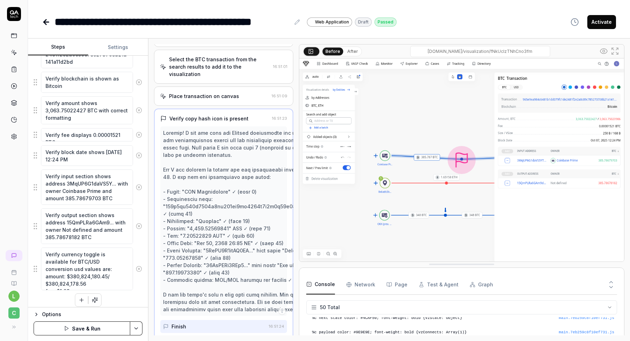
click at [92, 325] on button "Save & Run" at bounding box center [82, 328] width 97 height 14
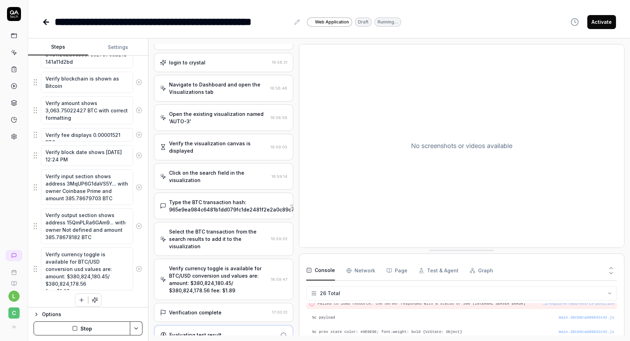
scroll to position [13, 0]
click at [188, 309] on div "Verification complete" at bounding box center [195, 312] width 52 height 7
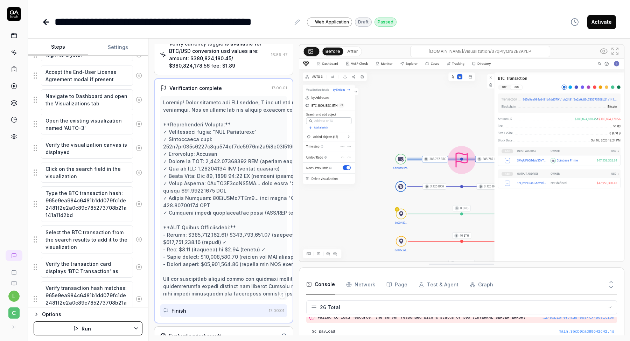
scroll to position [156, 0]
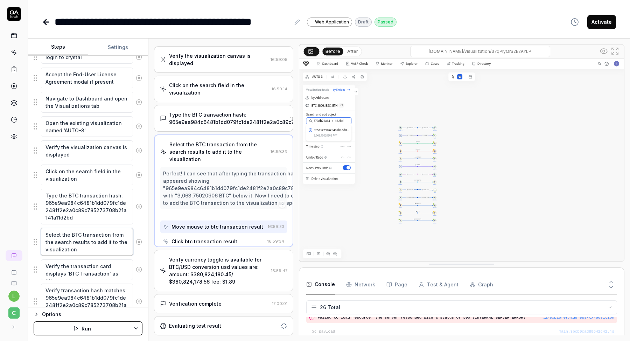
click at [111, 237] on textarea "Select the BTC transaction from the search results to add it to the visualizati…" at bounding box center [87, 242] width 92 height 28
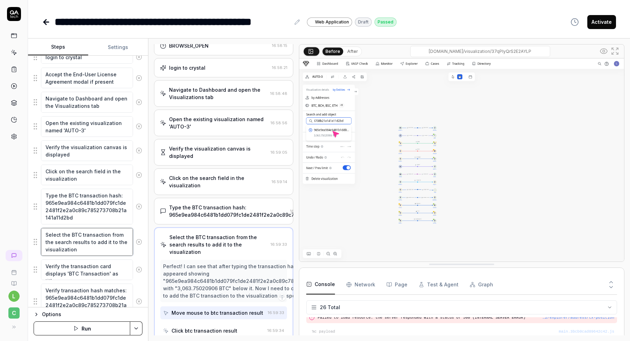
scroll to position [3, 0]
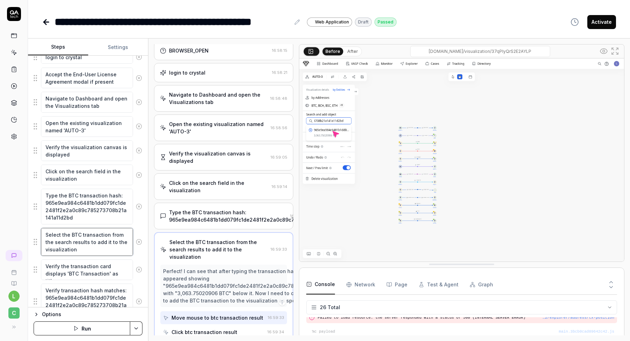
click at [90, 245] on textarea "Select the BTC transaction from the search results to add it to the visualizati…" at bounding box center [87, 242] width 92 height 28
drag, startPoint x: 89, startPoint y: 246, endPoint x: 78, endPoint y: 238, distance: 13.4
click at [78, 238] on textarea "Select the BTC transaction from the search results to add it to the visualizati…" at bounding box center [87, 242] width 92 height 28
type textarea "*"
type textarea "Select the BTC transaction from the search results"
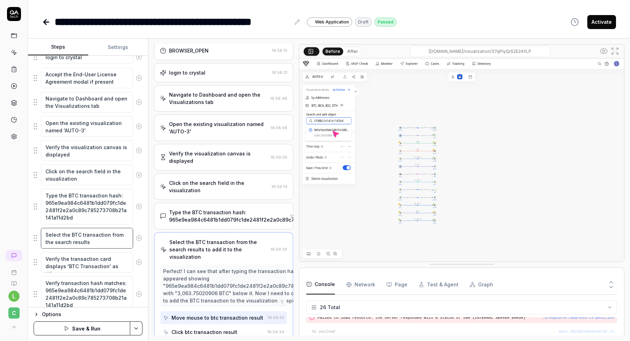
type textarea "*"
type textarea "Select the BTC transaction from the search results"
type textarea "*"
type textarea "Select the BTC transaction from the search results b"
type textarea "*"
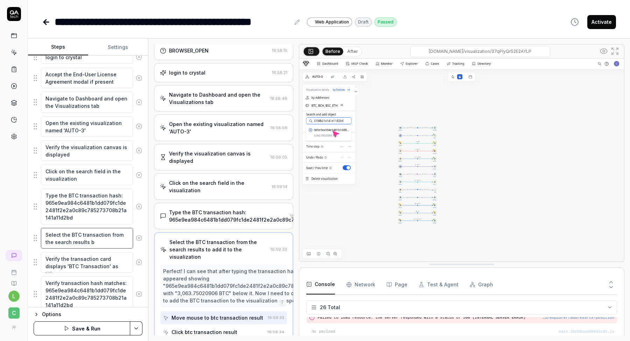
type textarea "Select the BTC transaction from the search results by"
type textarea "*"
type textarea "Select the BTC transaction from the search results by"
type textarea "*"
type textarea "Select the BTC transaction from the search results by c"
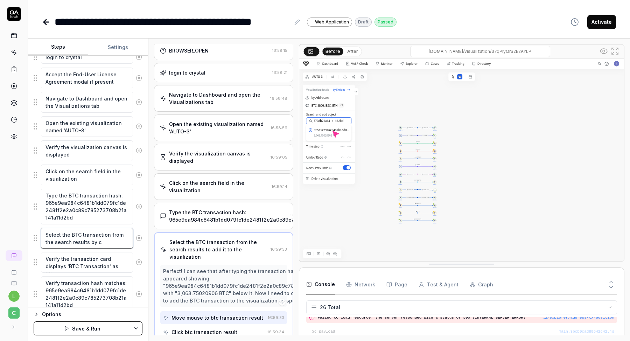
type textarea "*"
type textarea "Select the BTC transaction from the search results by cl"
type textarea "*"
type textarea "Select the BTC transaction from the search results by cli"
type textarea "*"
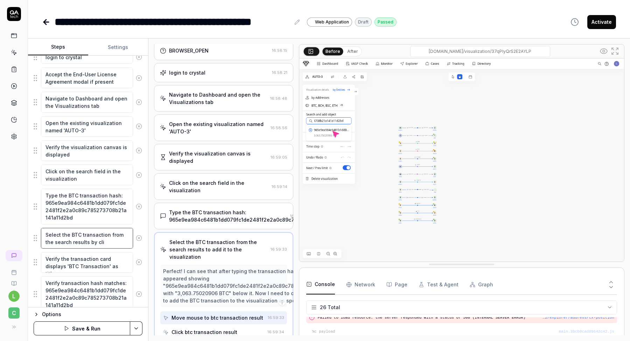
type textarea "Select the BTC transaction from the search results by clic"
type textarea "*"
type textarea "Select the BTC transaction from the search results by click"
type textarea "*"
type textarea "Select the BTC transaction from the search results by clicki"
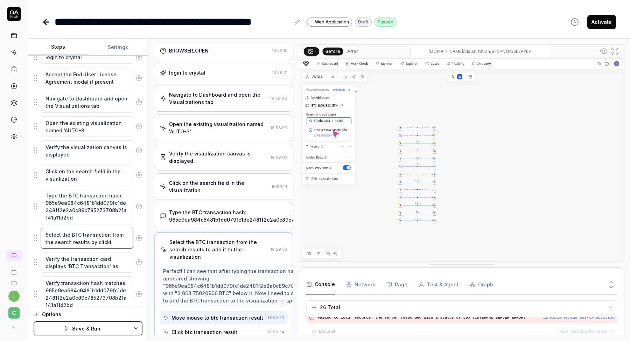
type textarea "*"
type textarea "Select the BTC transaction from the search results by clickin"
type textarea "*"
type textarea "Select the BTC transaction from the search results by clicking"
type textarea "*"
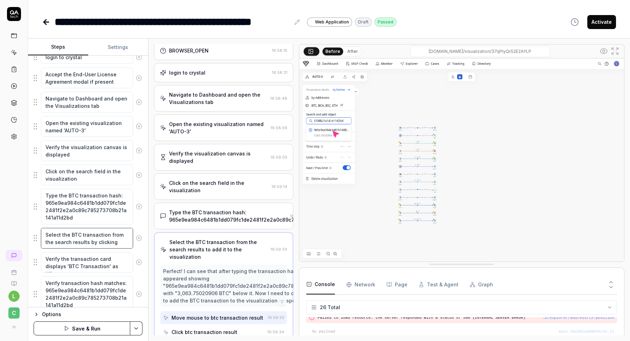
type textarea "Select the BTC transaction from the search results by clicking"
type textarea "*"
type textarea "Select the BTC transaction from the search results by clicking o"
type textarea "*"
type textarea "Select the BTC transaction from the search results by clicking on"
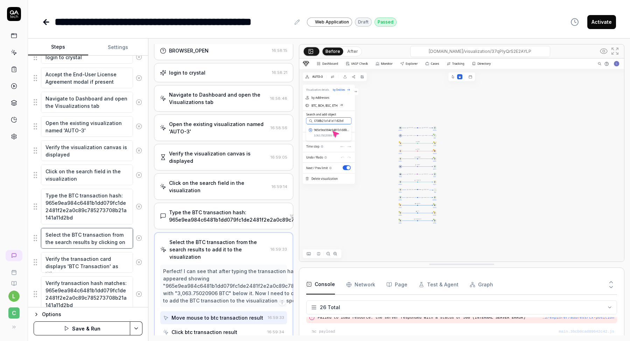
type textarea "*"
type textarea "Select the BTC transaction from the search results by clicking on"
type textarea "*"
type textarea "Select the BTC transaction from the search results by clicking on i"
type textarea "*"
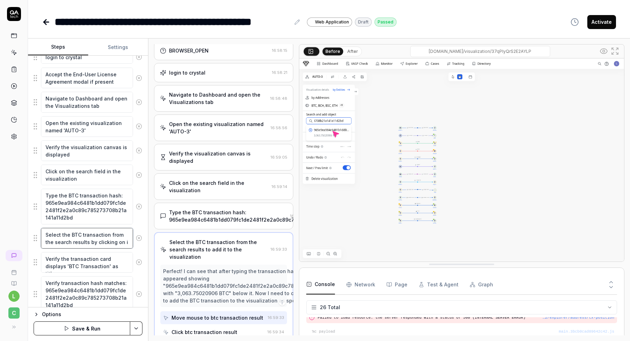
type textarea "Select the BTC transaction from the search results by clicking on it"
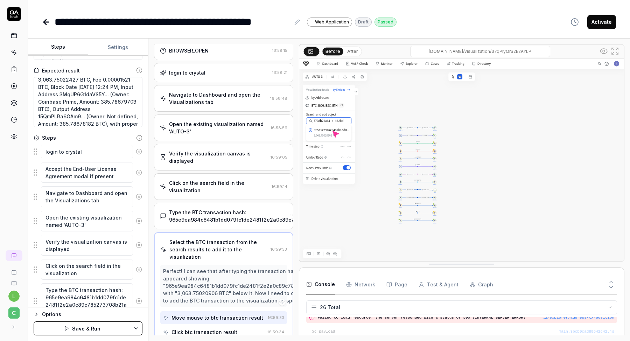
scroll to position [60, 0]
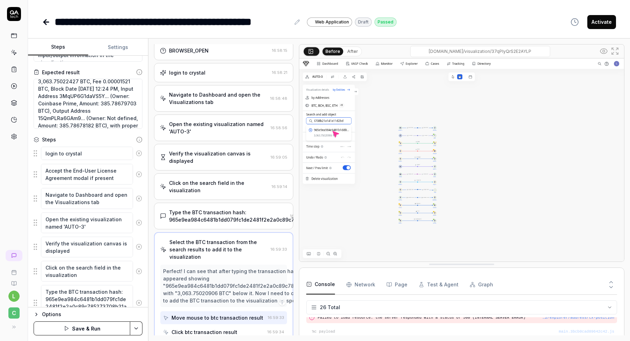
click at [114, 43] on button "Settings" at bounding box center [118, 47] width 60 height 17
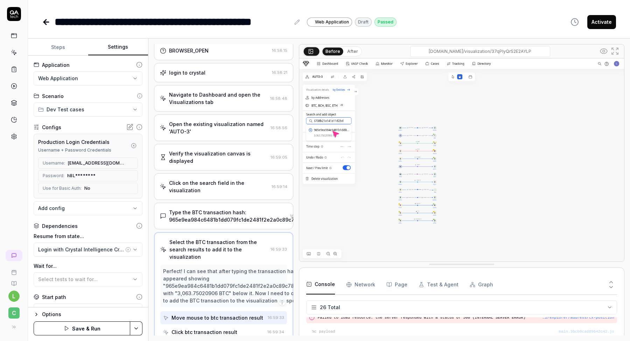
click at [136, 144] on circle "button" at bounding box center [133, 145] width 5 height 5
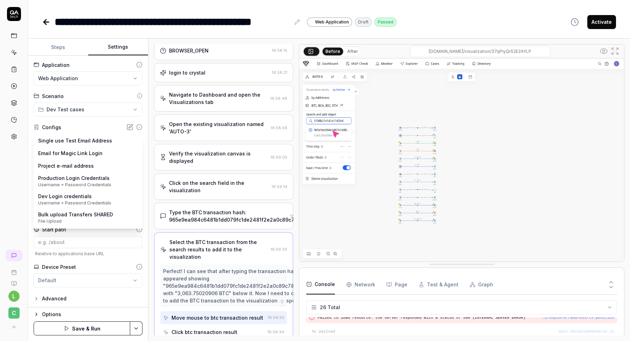
click at [95, 141] on body "**********" at bounding box center [315, 192] width 630 height 385
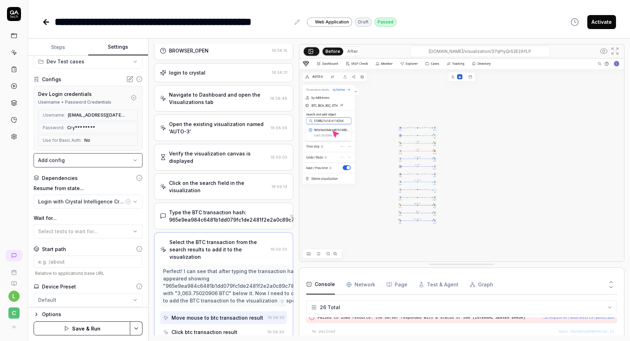
scroll to position [67, 0]
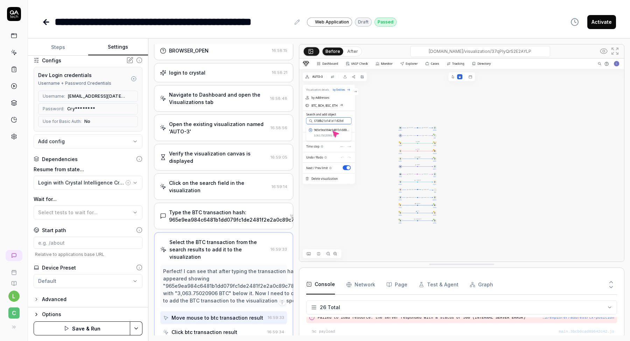
click at [37, 297] on icon "button" at bounding box center [37, 299] width 6 height 6
click at [36, 316] on icon "button" at bounding box center [37, 314] width 6 height 6
click at [73, 278] on html "**********" at bounding box center [315, 192] width 630 height 385
click at [72, 278] on html "**********" at bounding box center [315, 192] width 630 height 385
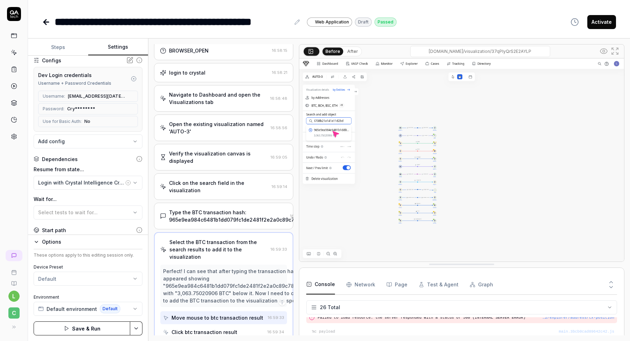
click at [136, 332] on html "**********" at bounding box center [315, 192] width 630 height 385
click at [88, 283] on div "Save" at bounding box center [101, 279] width 89 height 15
click at [12, 136] on icon at bounding box center [14, 136] width 5 height 5
click at [12, 135] on icon at bounding box center [14, 136] width 5 height 5
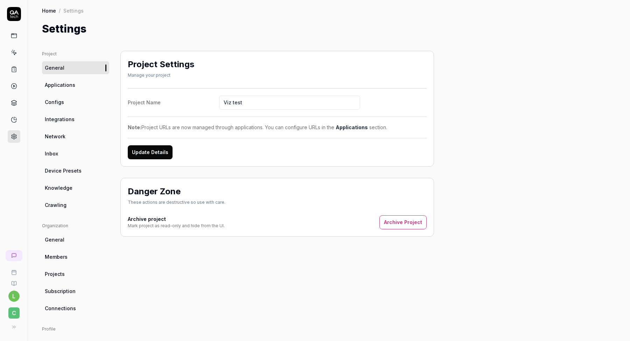
click at [65, 102] on link "Configs" at bounding box center [75, 101] width 67 height 13
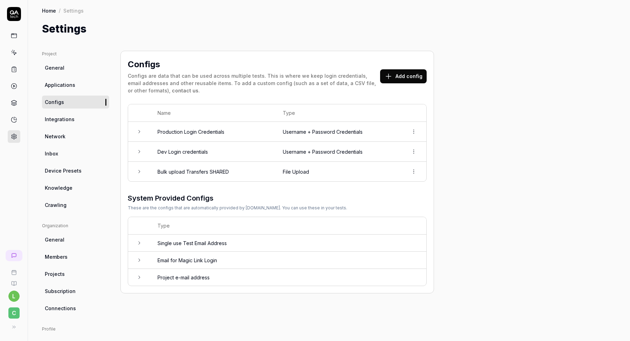
click at [80, 170] on link "Device Presets" at bounding box center [75, 170] width 67 height 13
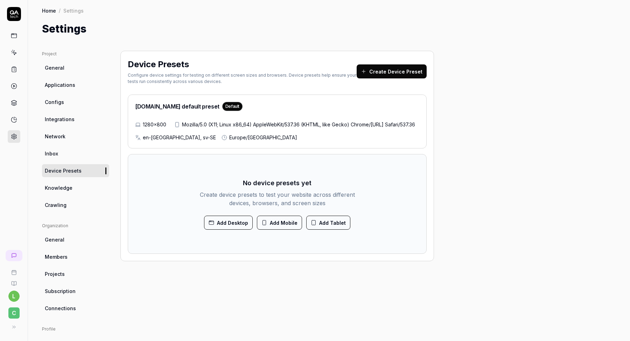
click at [71, 193] on link "Knowledge" at bounding box center [75, 187] width 67 height 13
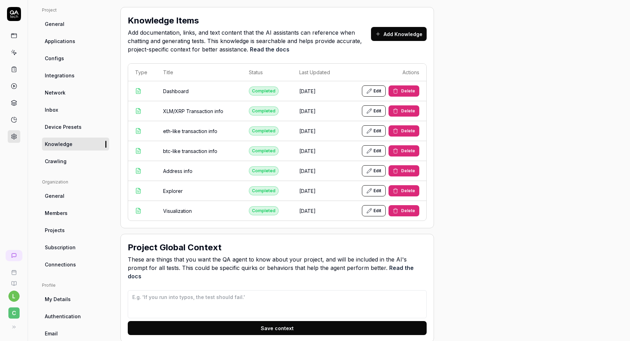
scroll to position [42, 0]
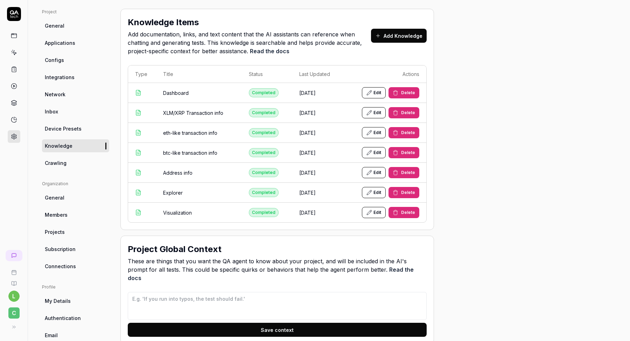
click at [59, 161] on span "Crawling" at bounding box center [56, 162] width 22 height 7
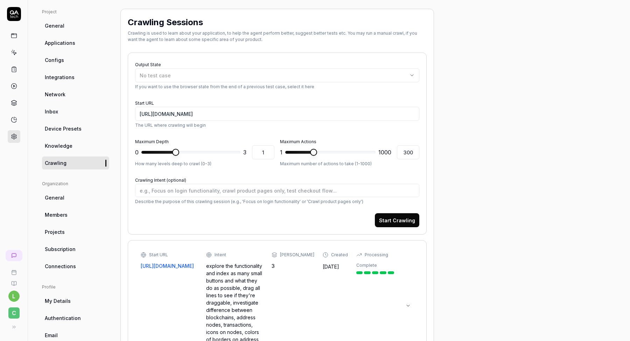
scroll to position [34, 0]
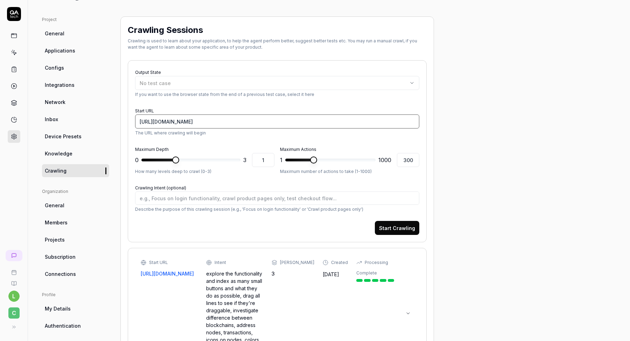
click at [189, 121] on input "[URL][DOMAIN_NAME]" at bounding box center [277, 121] width 284 height 14
paste input "visualization/37qPlyQrS2E2AYLP"
type textarea "*"
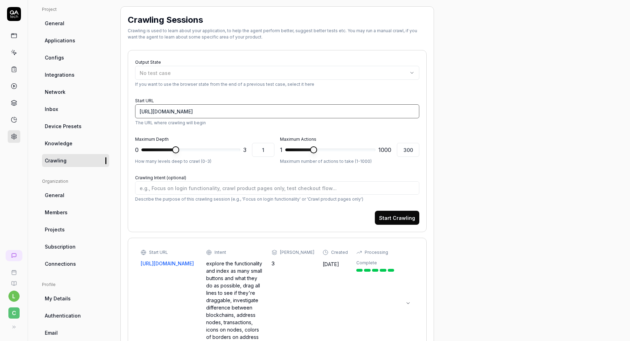
scroll to position [53, 0]
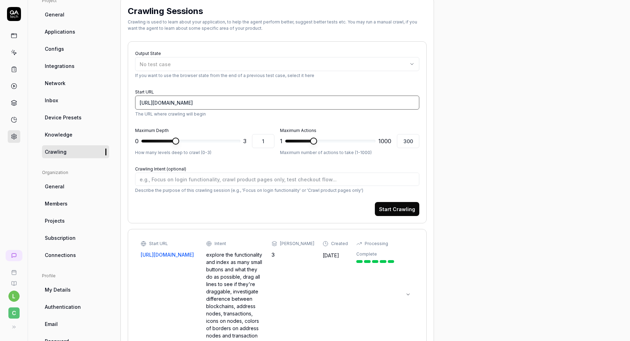
type input "[URL][DOMAIN_NAME]"
click at [204, 180] on textarea "Crawling Intent (optional)" at bounding box center [277, 178] width 284 height 13
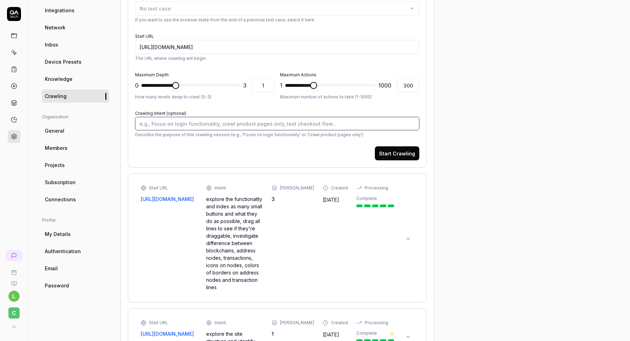
scroll to position [109, 0]
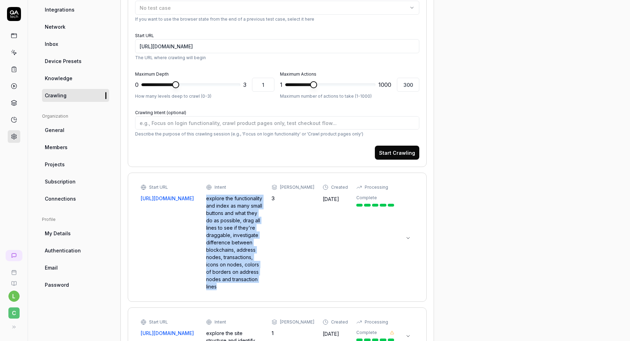
drag, startPoint x: 209, startPoint y: 197, endPoint x: 227, endPoint y: 288, distance: 92.1
click at [227, 288] on div "explore the functionality and index as many small buttons and what they do as p…" at bounding box center [234, 241] width 57 height 95
copy div "explore the functionality and index as many small buttons and what they do as p…"
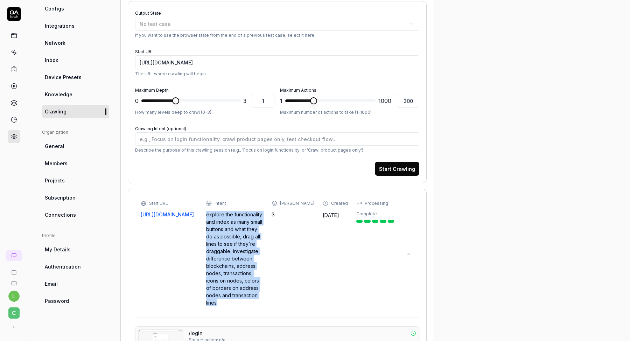
scroll to position [55, 0]
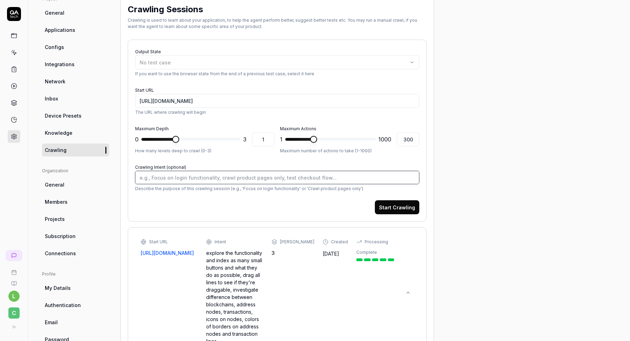
click at [197, 176] on textarea "Crawling Intent (optional)" at bounding box center [277, 177] width 284 height 13
paste textarea "explore the functionality and index as many small buttons and what they do as p…"
type textarea "*"
type textarea "explore the functionality and index as many small buttons and what they do as p…"
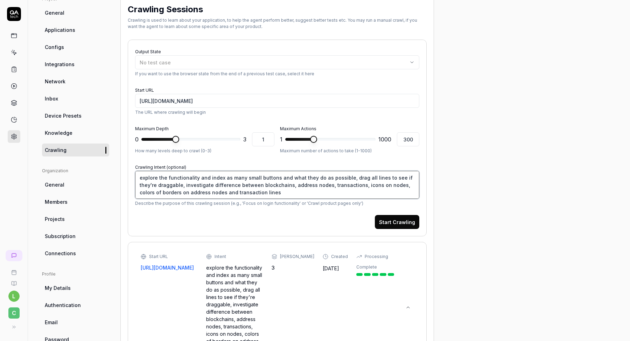
click at [252, 191] on textarea "explore the functionality and index as many small buttons and what they do as p…" at bounding box center [277, 185] width 284 height 28
type textarea "*"
type textarea "explore the functionality and index as many small buttons and what they do as p…"
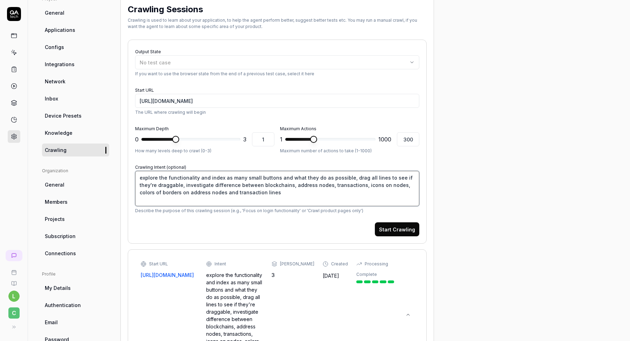
type textarea "*"
type textarea "explore the functionality and index as many small buttons and what they do as p…"
type textarea "*"
type textarea "explore the functionality and index as many small buttons and what they do as p…"
type textarea "*"
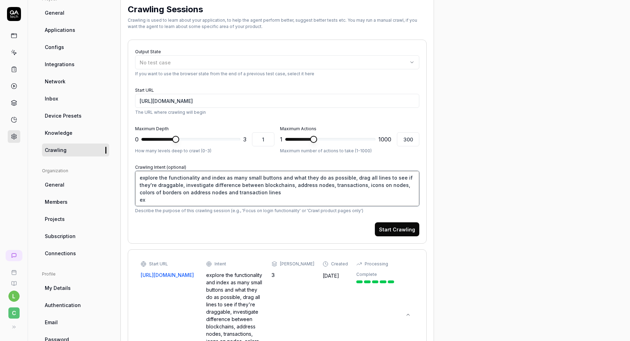
type textarea "explore the functionality and index as many small buttons and what they do as p…"
type textarea "*"
type textarea "explore the functionality and index as many small buttons and what they do as p…"
type textarea "*"
type textarea "explore the functionality and index as many small buttons and what they do as p…"
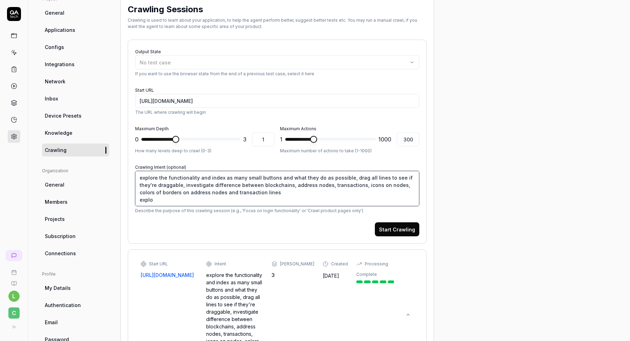
type textarea "*"
type textarea "explore the functionality and index as many small buttons and what they do as p…"
type textarea "*"
type textarea "explore the functionality and index as many small buttons and what they do as p…"
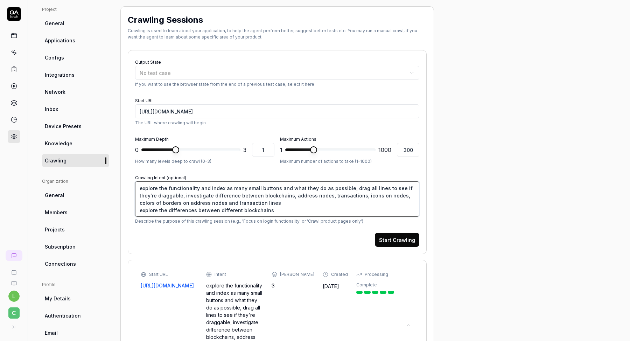
scroll to position [41, 0]
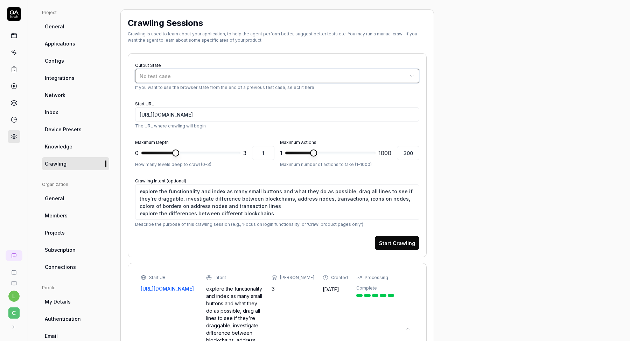
click at [226, 75] on div "No test case" at bounding box center [274, 75] width 268 height 7
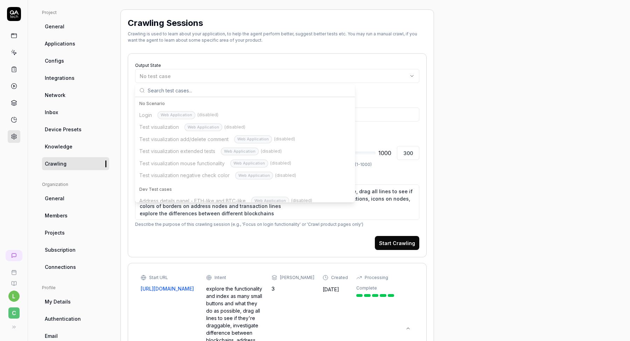
scroll to position [87, 0]
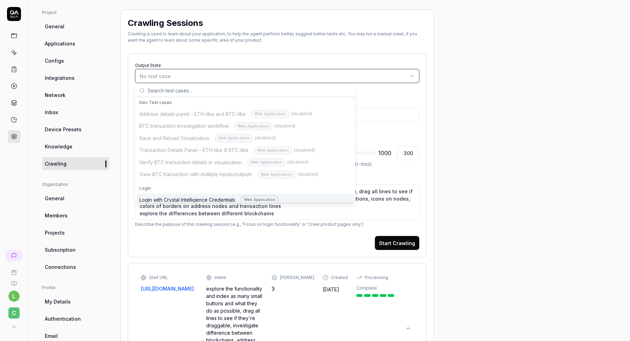
click at [226, 75] on div "No test case" at bounding box center [274, 75] width 268 height 7
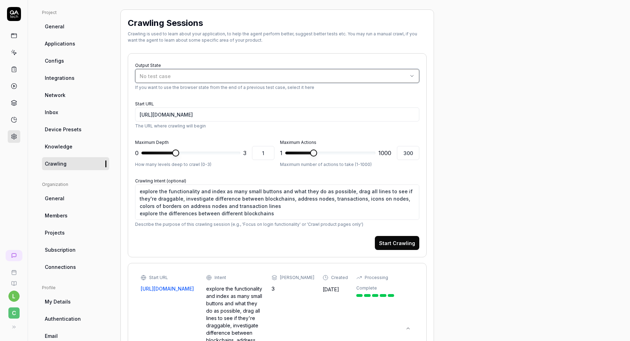
click at [226, 75] on div "No test case" at bounding box center [274, 75] width 268 height 7
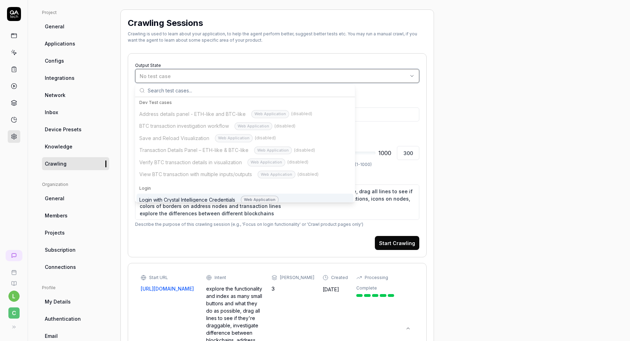
click at [226, 75] on div "No test case" at bounding box center [274, 75] width 268 height 7
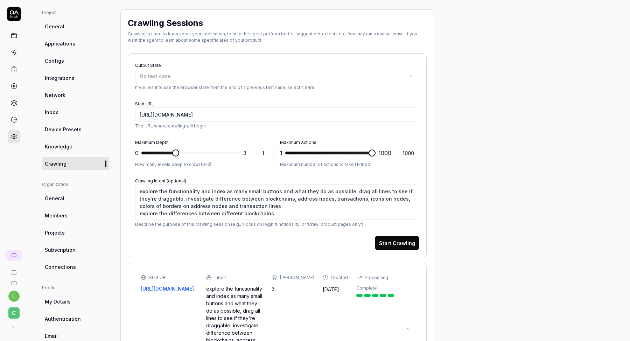
click at [375, 153] on span at bounding box center [371, 152] width 7 height 7
click at [240, 151] on span at bounding box center [236, 152] width 7 height 7
click at [235, 169] on form "Output State No test case If you want to use the browser state from the end of …" at bounding box center [277, 155] width 284 height 189
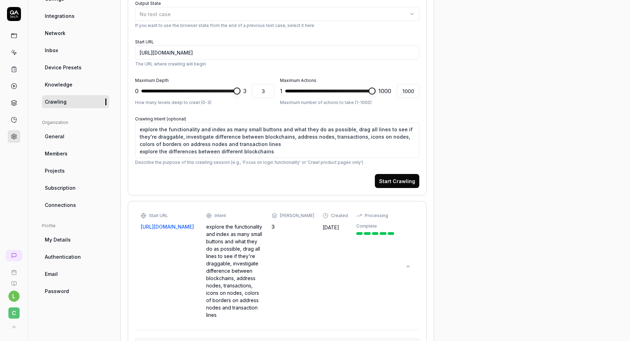
scroll to position [83, 0]
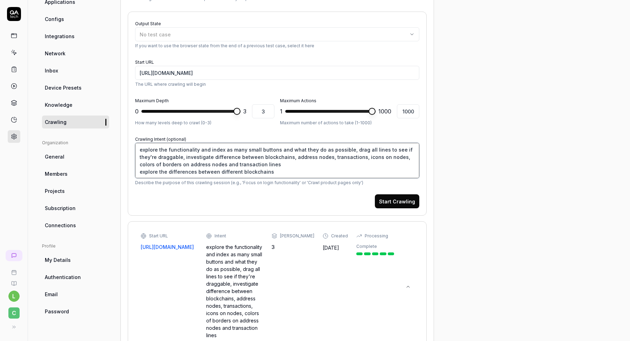
click at [275, 172] on textarea "explore the functionality and index as many small buttons and what they do as p…" at bounding box center [277, 160] width 284 height 35
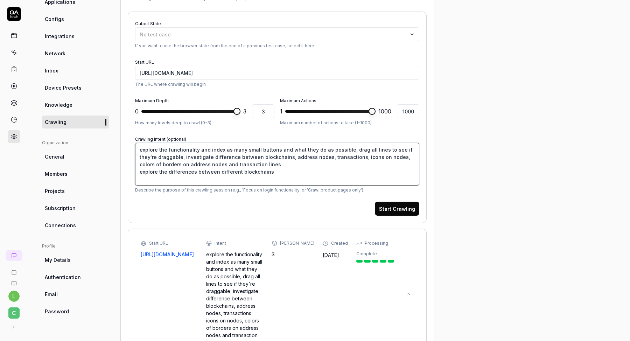
click at [140, 147] on textarea "explore the functionality and index as many small buttons and what they do as p…" at bounding box center [277, 164] width 284 height 43
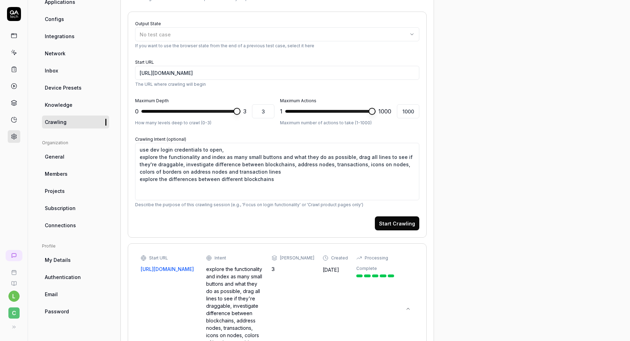
click at [392, 227] on button "Start Crawling" at bounding box center [397, 223] width 44 height 14
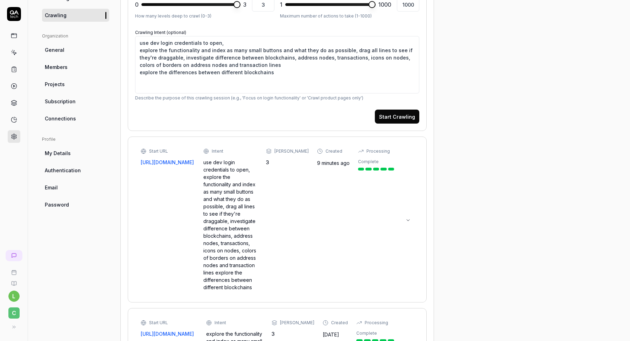
scroll to position [187, 0]
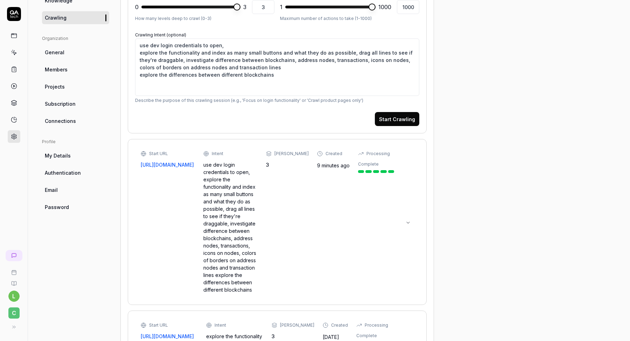
click at [326, 165] on time "9 minutes ago" at bounding box center [333, 165] width 33 height 6
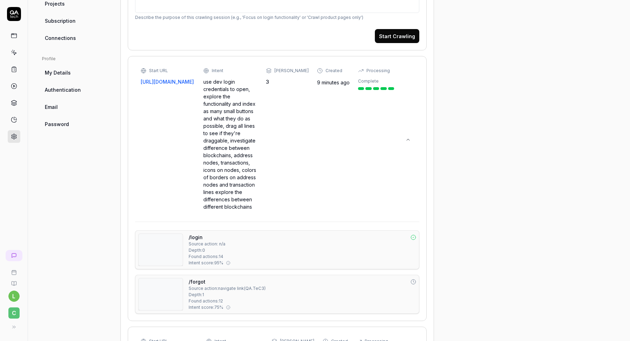
scroll to position [273, 0]
